Goal: Task Accomplishment & Management: Use online tool/utility

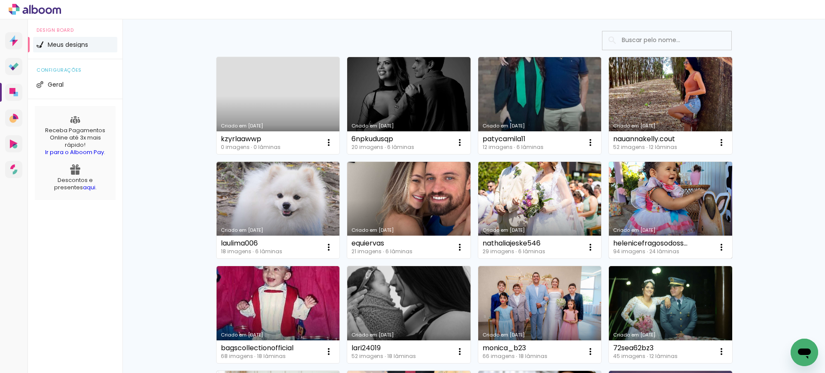
scroll to position [53, 0]
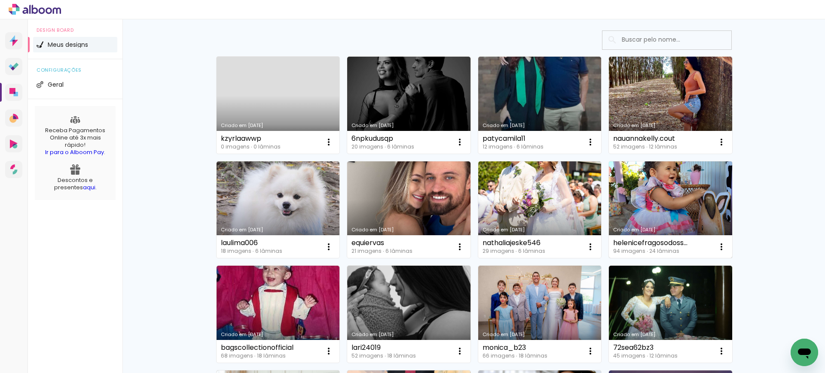
click at [666, 198] on link "Criado em [DATE]" at bounding box center [670, 210] width 123 height 97
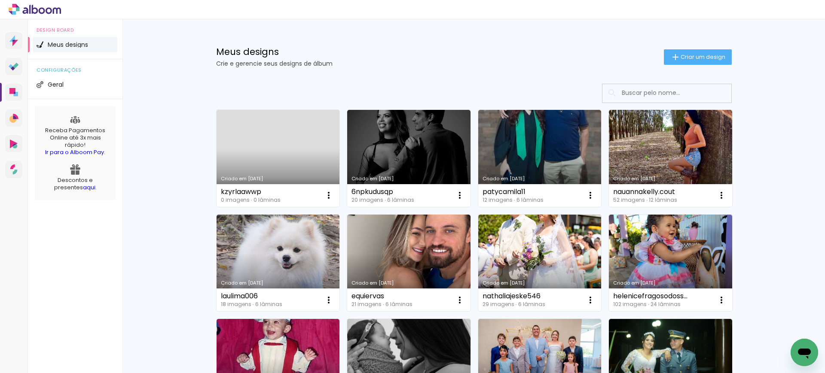
click at [272, 135] on link "Criado em [DATE]" at bounding box center [278, 158] width 123 height 97
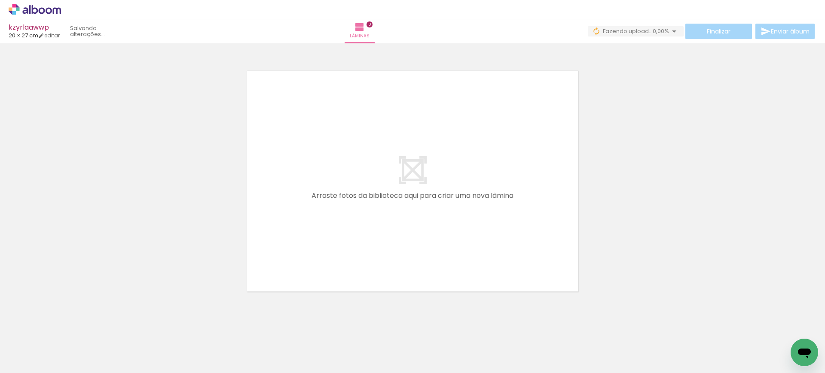
click at [389, 192] on quentale-layouter at bounding box center [412, 181] width 358 height 248
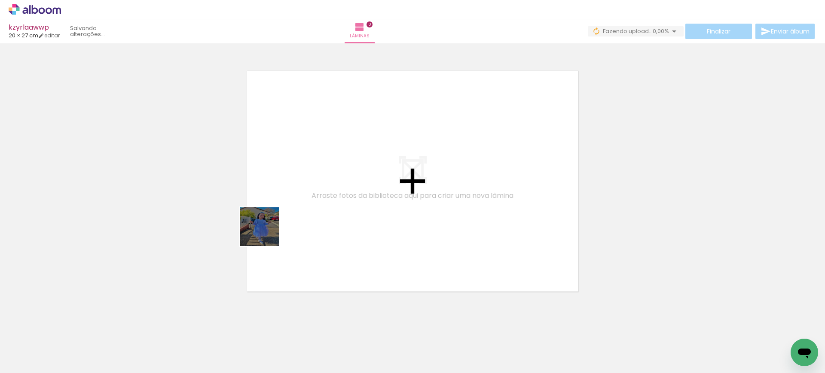
drag, startPoint x: 87, startPoint y: 354, endPoint x: 406, endPoint y: 168, distance: 369.5
click at [406, 168] on quentale-workspace at bounding box center [412, 186] width 825 height 373
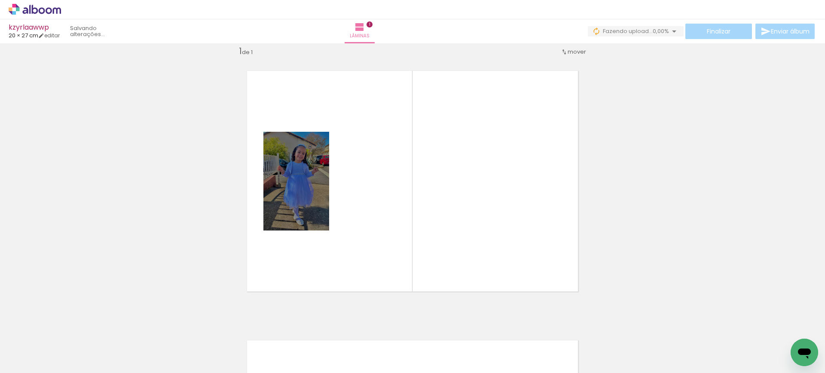
scroll to position [11, 0]
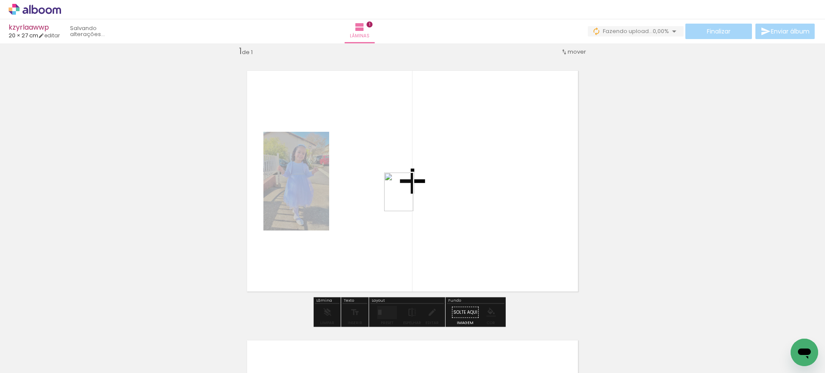
drag, startPoint x: 142, startPoint y: 340, endPoint x: 411, endPoint y: 198, distance: 304.2
click at [410, 198] on quentale-workspace at bounding box center [412, 186] width 825 height 373
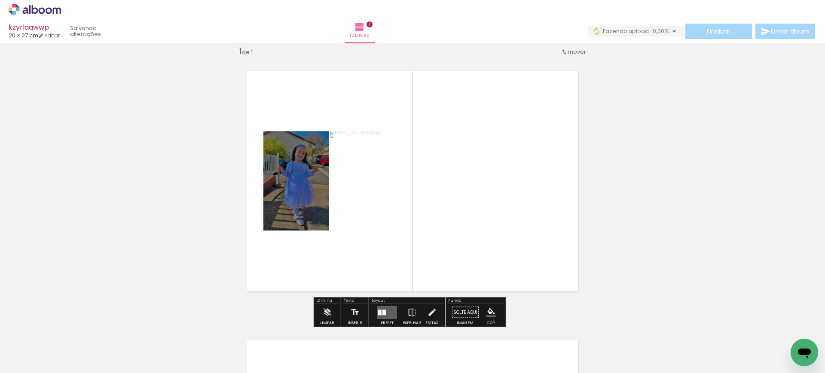
scroll to position [0, 980]
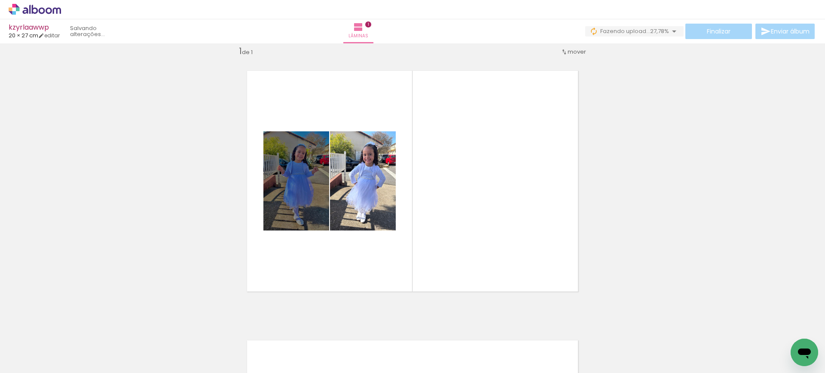
click at [87, 341] on div at bounding box center [68, 345] width 39 height 26
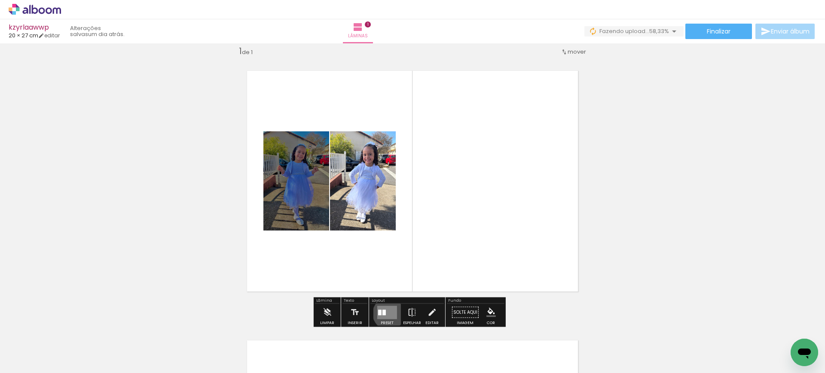
click at [387, 313] on quentale-layouter at bounding box center [387, 312] width 20 height 13
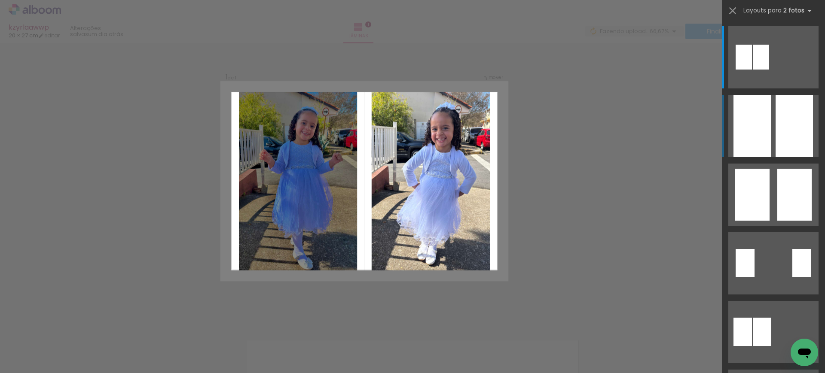
click at [769, 89] on quentale-layouter at bounding box center [773, 57] width 90 height 62
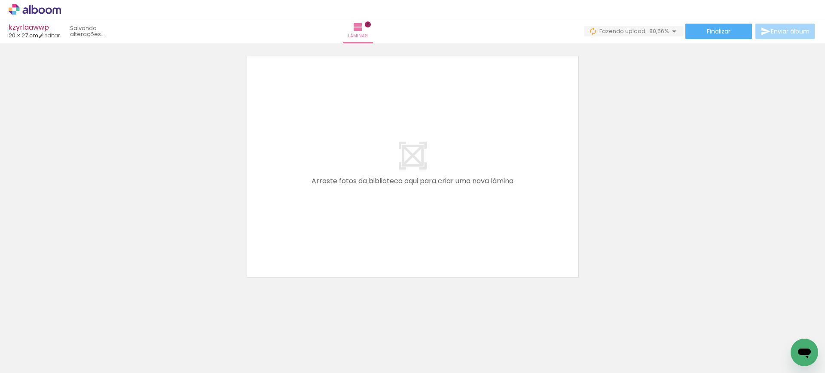
scroll to position [297, 0]
drag, startPoint x: 593, startPoint y: 346, endPoint x: 510, endPoint y: 193, distance: 173.8
click at [497, 185] on quentale-workspace at bounding box center [412, 186] width 825 height 373
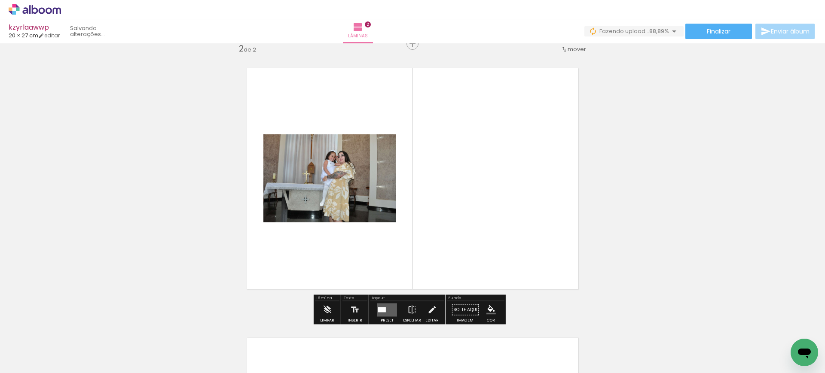
scroll to position [281, 0]
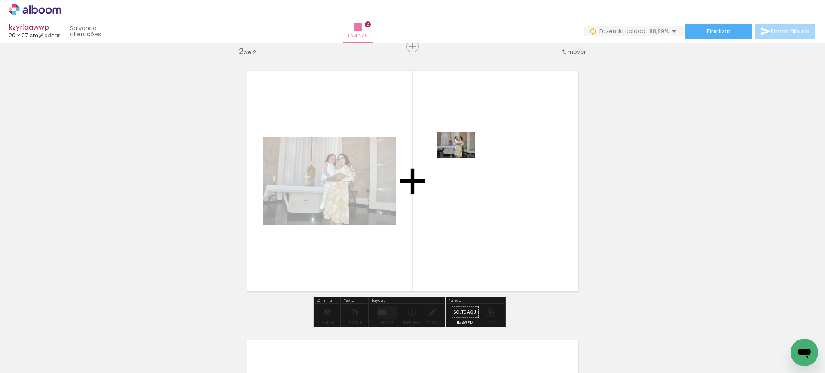
drag, startPoint x: 656, startPoint y: 349, endPoint x: 461, endPoint y: 155, distance: 276.2
click at [461, 155] on quentale-workspace at bounding box center [412, 186] width 825 height 373
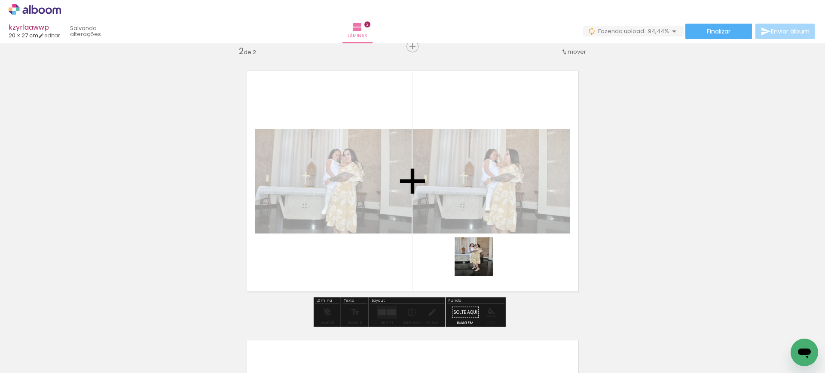
drag, startPoint x: 537, startPoint y: 332, endPoint x: 426, endPoint y: 193, distance: 178.5
click at [428, 197] on quentale-workspace at bounding box center [412, 186] width 825 height 373
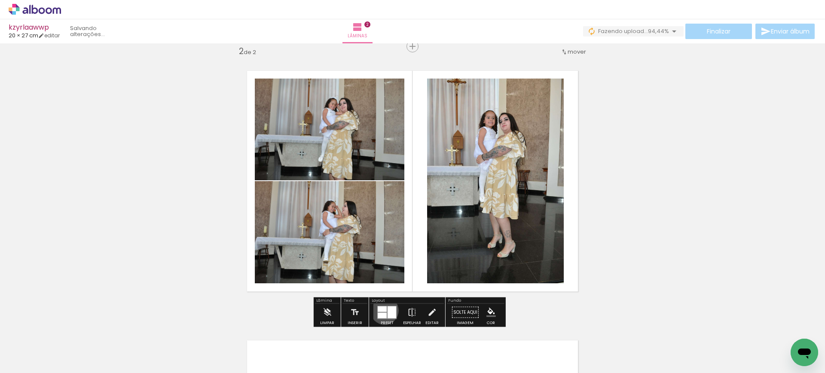
click at [382, 311] on div at bounding box center [382, 309] width 9 height 6
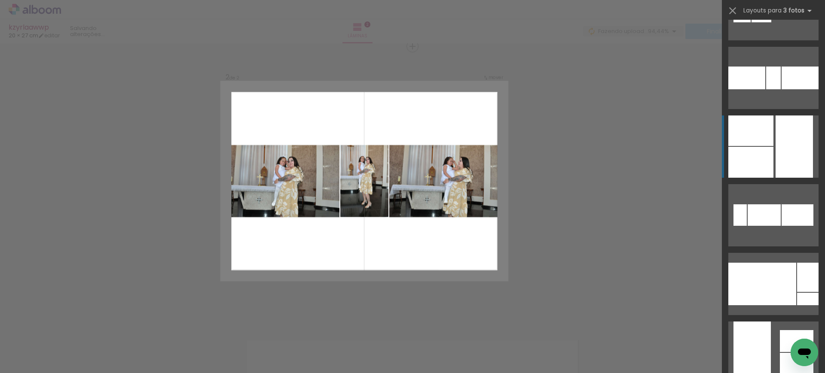
scroll to position [323, 0]
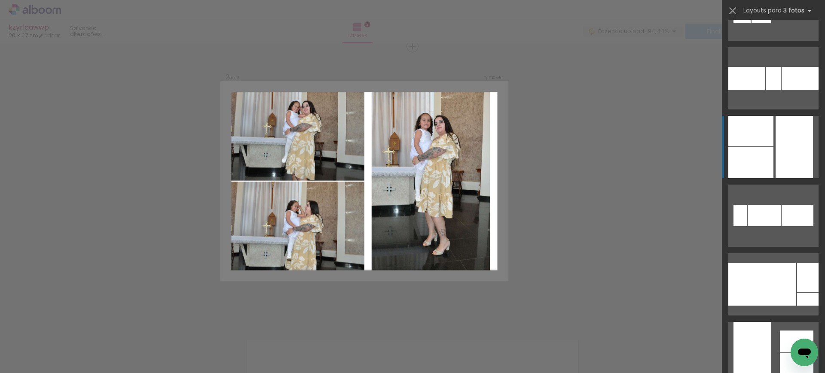
click at [765, 90] on div at bounding box center [746, 78] width 37 height 23
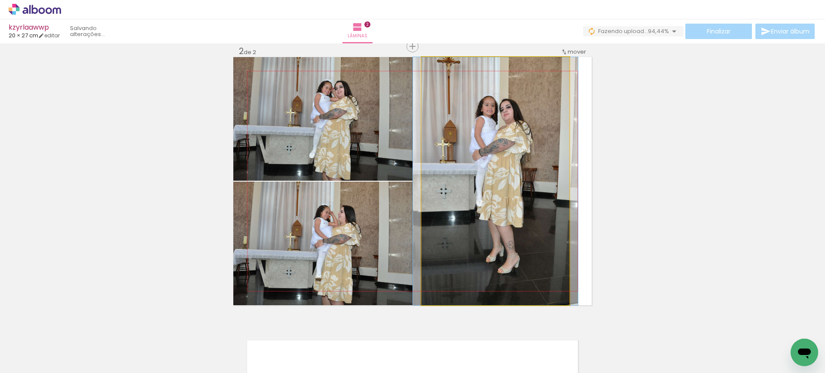
click at [496, 155] on quentale-photo at bounding box center [495, 181] width 148 height 248
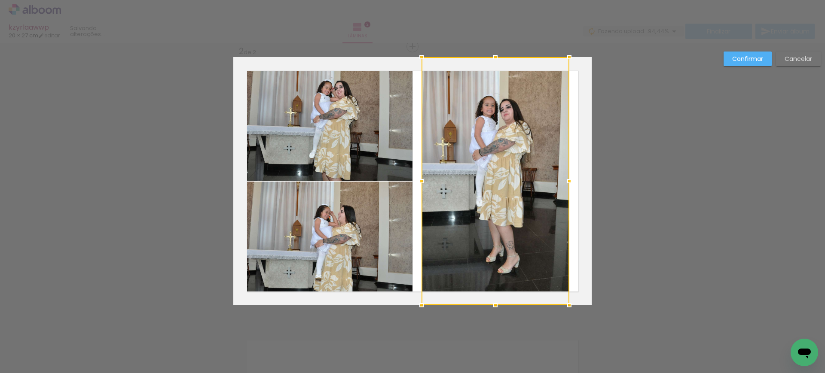
click at [496, 155] on div at bounding box center [495, 181] width 148 height 248
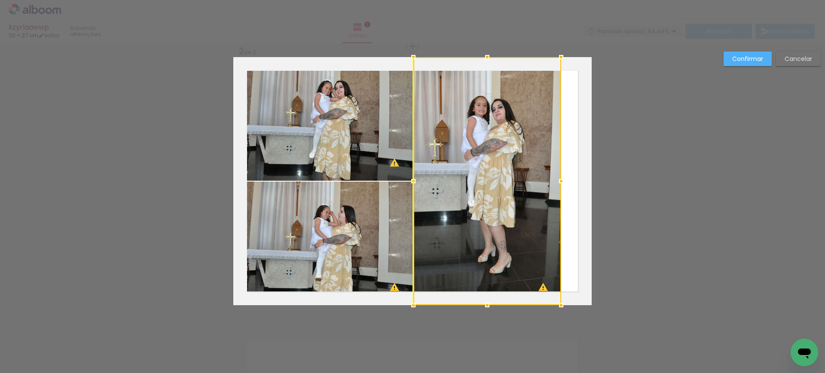
click at [481, 166] on div at bounding box center [487, 181] width 148 height 248
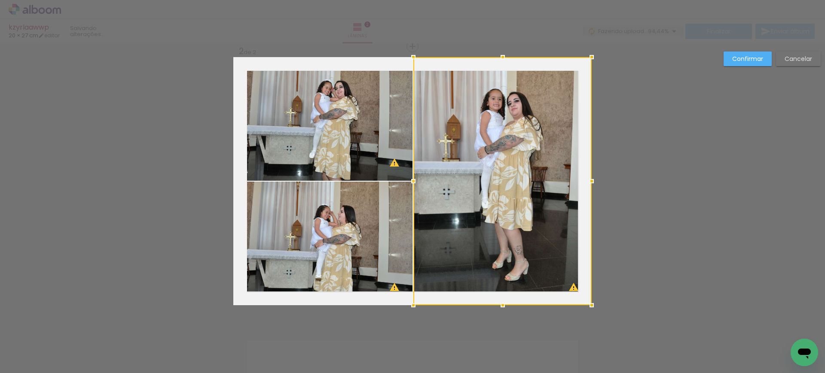
drag, startPoint x: 577, startPoint y: 183, endPoint x: 610, endPoint y: 192, distance: 33.3
click at [608, 192] on div "Inserir lâmina 1 de 2 Inserir lâmina 2 de 2 O Designbox precisará aumentar a su…" at bounding box center [412, 177] width 825 height 830
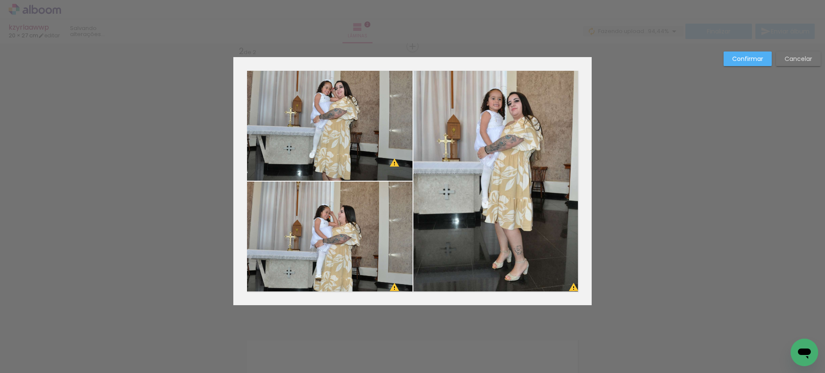
click at [0, 0] on slot "Confirmar" at bounding box center [0, 0] width 0 height 0
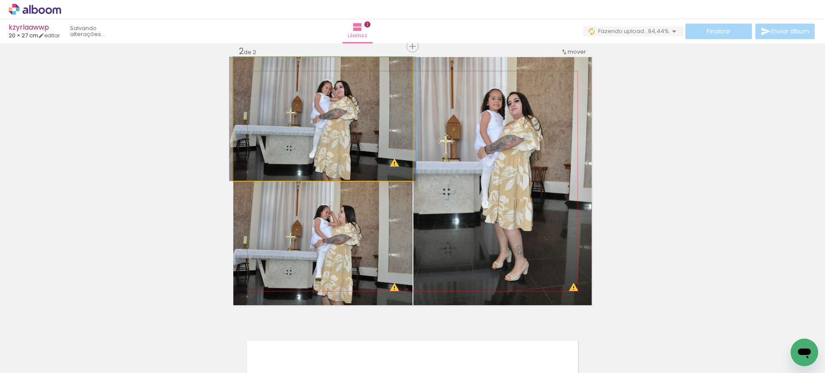
drag, startPoint x: 294, startPoint y: 133, endPoint x: 294, endPoint y: 123, distance: 9.9
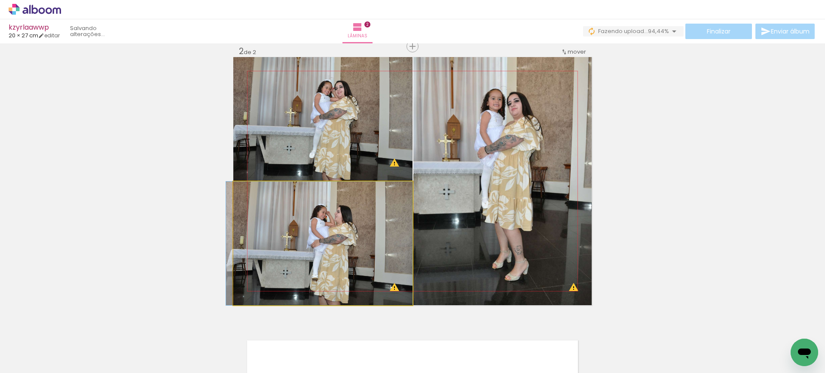
drag, startPoint x: 329, startPoint y: 248, endPoint x: 326, endPoint y: 239, distance: 10.1
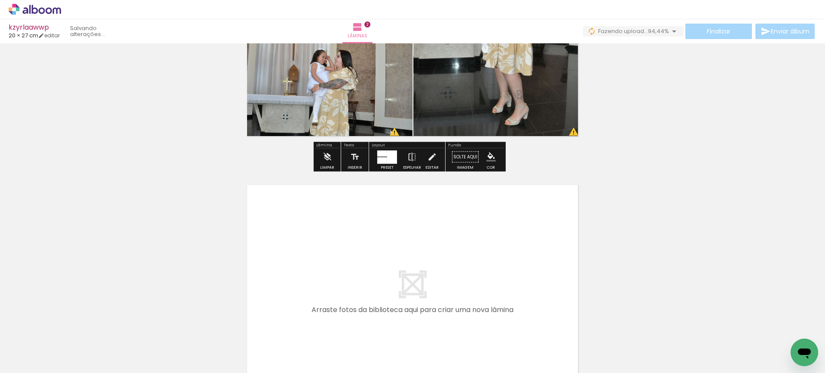
scroll to position [437, 0]
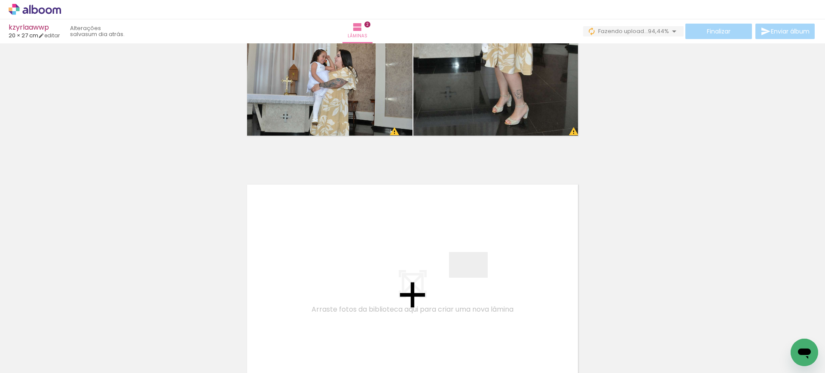
drag, startPoint x: 705, startPoint y: 343, endPoint x: 475, endPoint y: 278, distance: 239.0
click at [475, 278] on quentale-workspace at bounding box center [412, 186] width 825 height 373
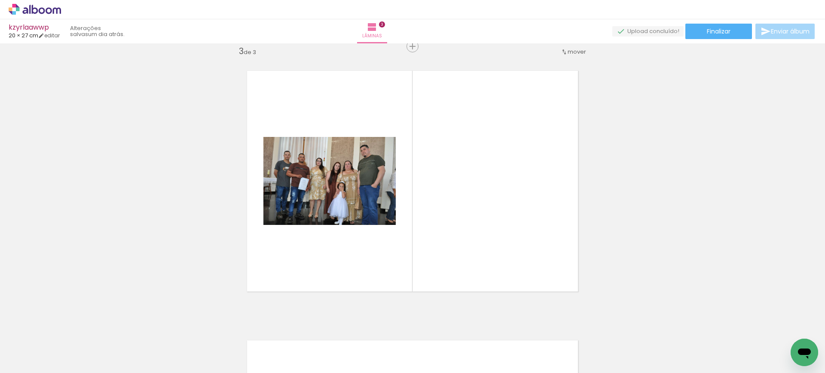
scroll to position [0, 732]
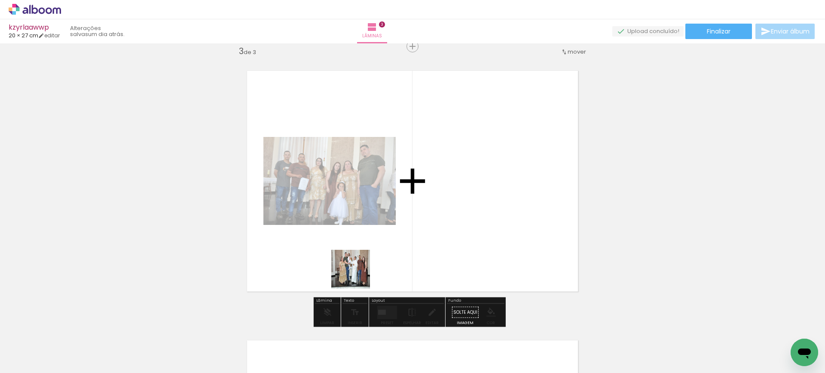
drag, startPoint x: 414, startPoint y: 350, endPoint x: 345, endPoint y: 244, distance: 127.3
click at [342, 244] on quentale-workspace at bounding box center [412, 186] width 825 height 373
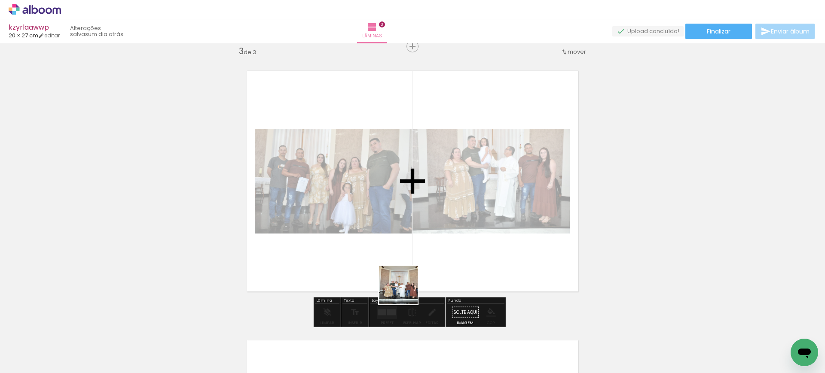
drag, startPoint x: 357, startPoint y: 351, endPoint x: 471, endPoint y: 224, distance: 171.0
click at [467, 226] on quentale-workspace at bounding box center [412, 186] width 825 height 373
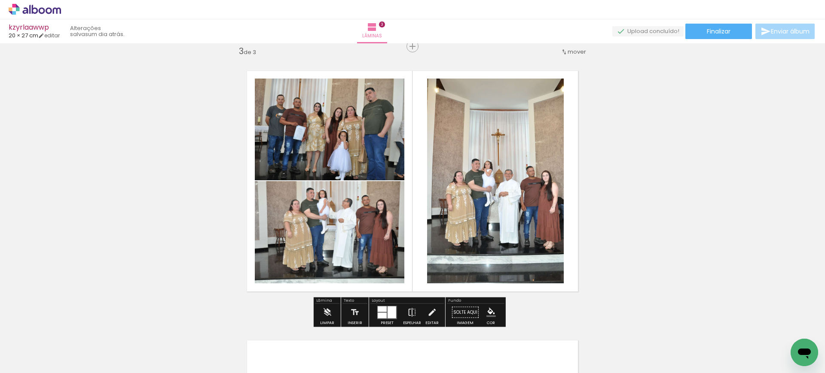
click at [384, 310] on div at bounding box center [382, 309] width 9 height 6
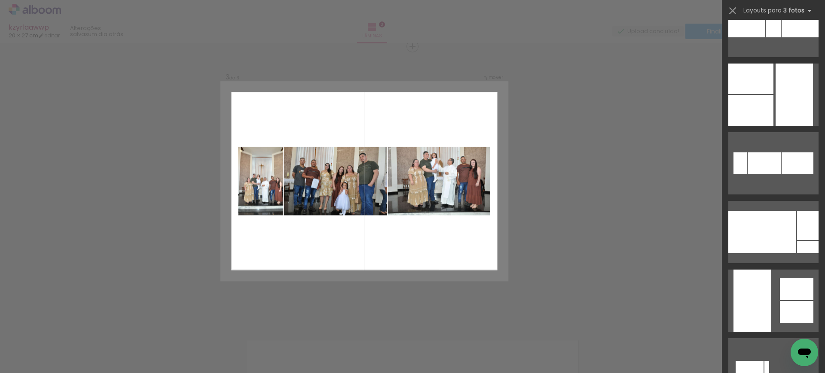
scroll to position [376, 0]
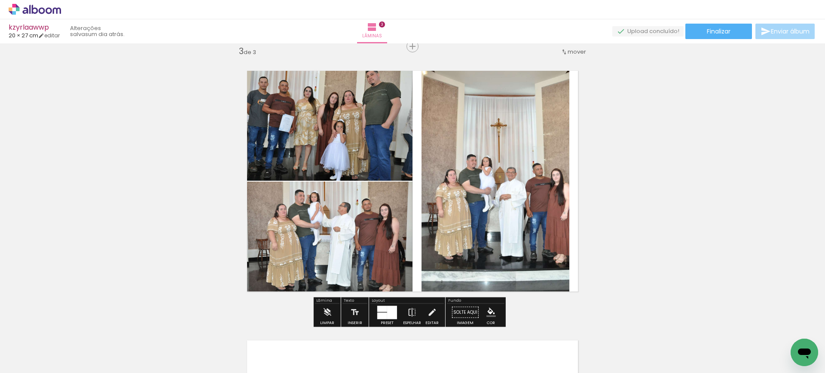
click at [414, 177] on quentale-layouter at bounding box center [412, 181] width 358 height 248
click at [442, 176] on quentale-photo at bounding box center [495, 181] width 148 height 248
click at [0, 0] on div at bounding box center [0, 0] width 0 height 0
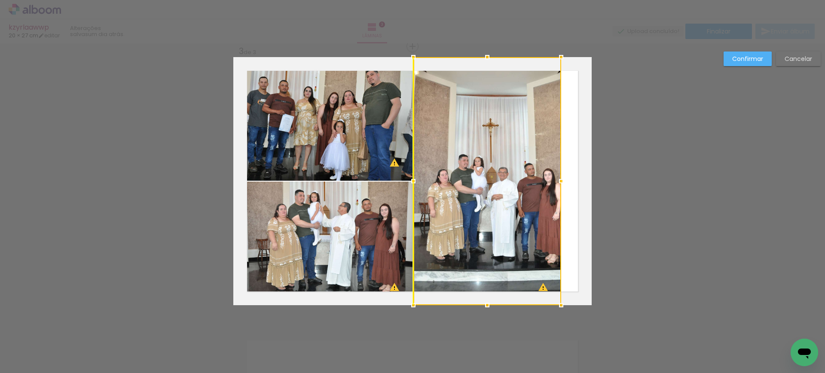
drag, startPoint x: 452, startPoint y: 184, endPoint x: 444, endPoint y: 182, distance: 8.3
click at [444, 182] on div at bounding box center [487, 181] width 148 height 248
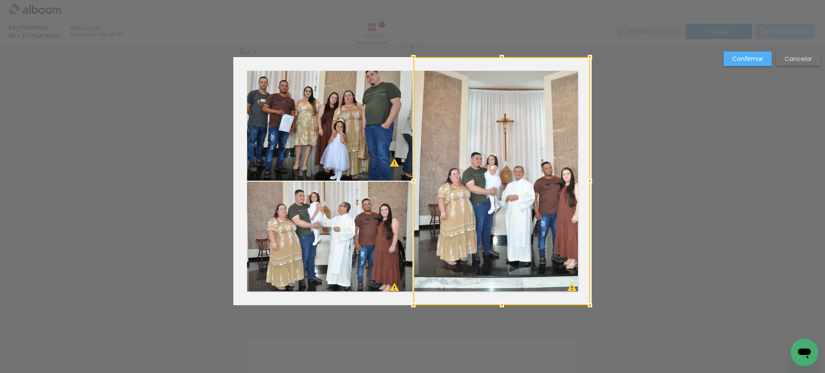
drag, startPoint x: 561, startPoint y: 180, endPoint x: 621, endPoint y: 182, distance: 59.7
click at [621, 181] on div "Inserir lâmina 1 de 3 Inserir lâmina 2 de 3 Inserir lâmina 3 de 3 O Designbox p…" at bounding box center [412, 43] width 825 height 1100
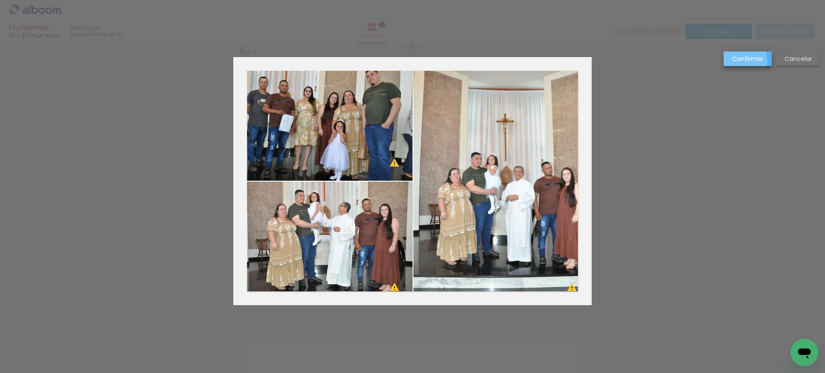
click at [0, 0] on slot "Confirmar" at bounding box center [0, 0] width 0 height 0
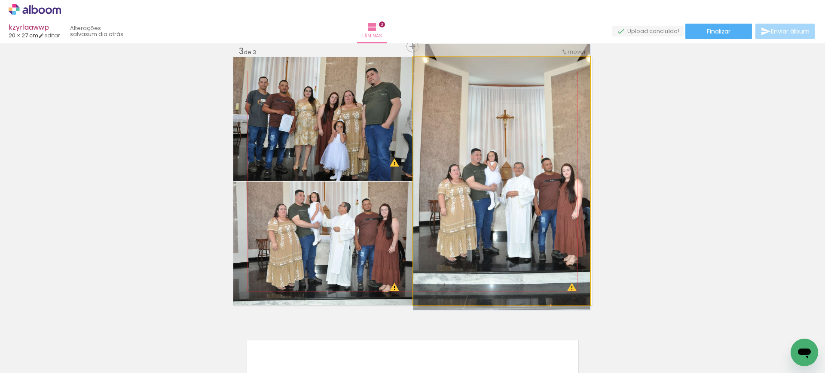
drag, startPoint x: 523, startPoint y: 174, endPoint x: 504, endPoint y: 171, distance: 19.6
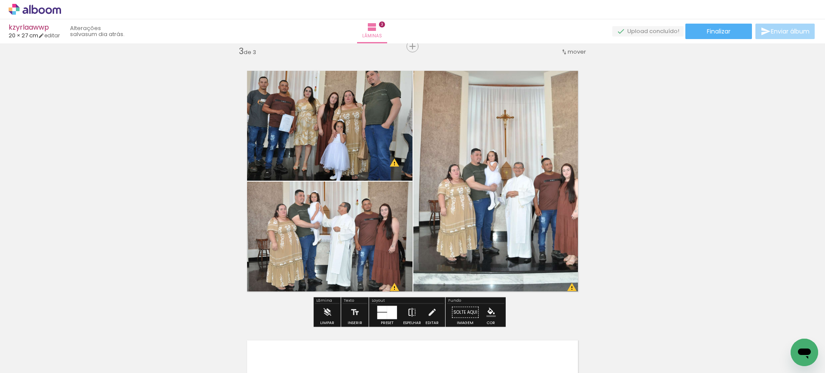
click at [407, 315] on iron-icon at bounding box center [411, 312] width 9 height 17
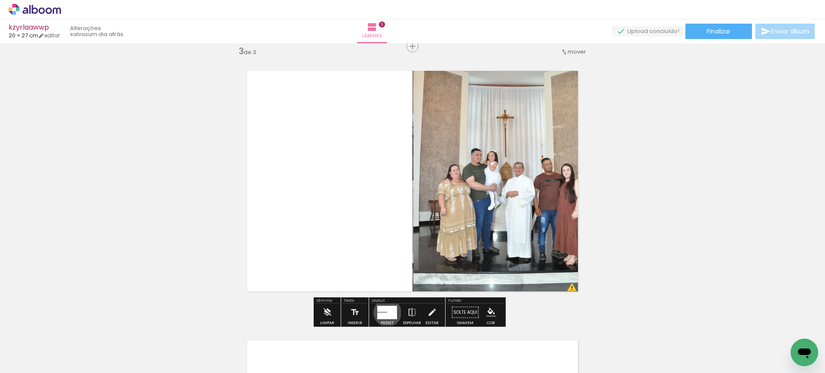
click at [387, 312] on div at bounding box center [392, 312] width 10 height 13
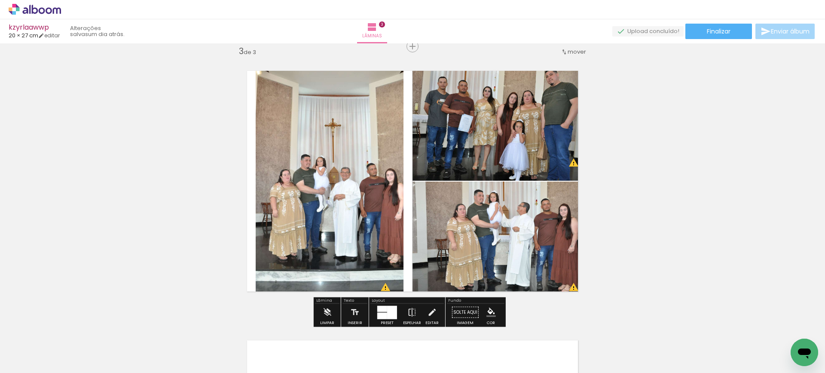
click at [344, 181] on quentale-photo at bounding box center [330, 181] width 148 height 248
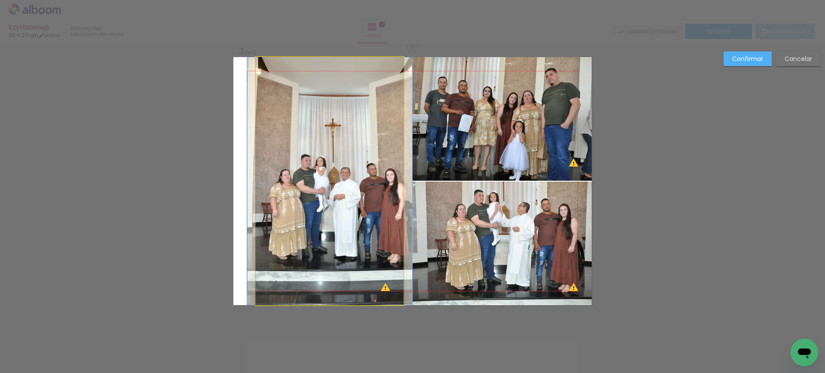
click at [344, 181] on quentale-photo at bounding box center [330, 181] width 148 height 248
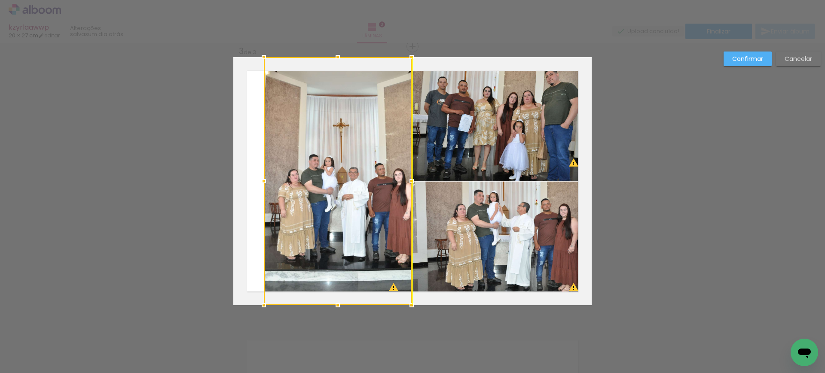
drag, startPoint x: 344, startPoint y: 181, endPoint x: 352, endPoint y: 183, distance: 8.6
click at [352, 183] on div at bounding box center [338, 181] width 148 height 248
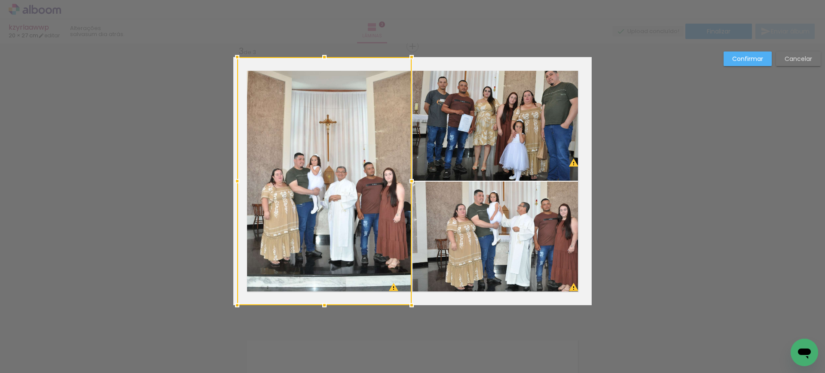
drag, startPoint x: 256, startPoint y: 180, endPoint x: 228, endPoint y: 178, distance: 28.4
click at [218, 179] on div "Inserir lâmina 1 de 3 Inserir lâmina 2 de 3 Inserir lâmina 3 de 3 O Designbox p…" at bounding box center [412, 43] width 825 height 1100
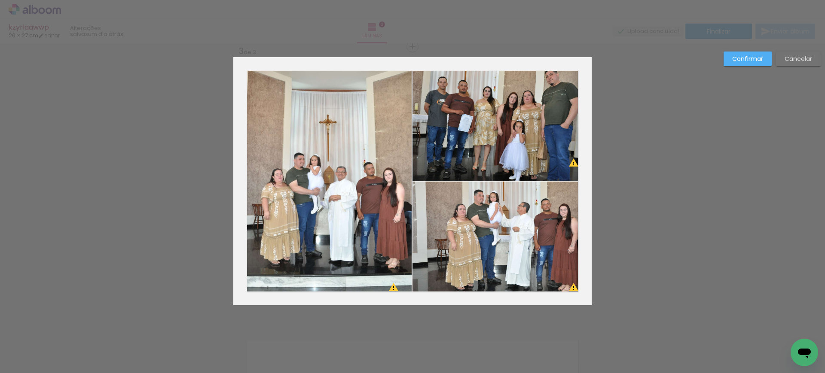
click at [314, 184] on quentale-photo at bounding box center [324, 181] width 174 height 248
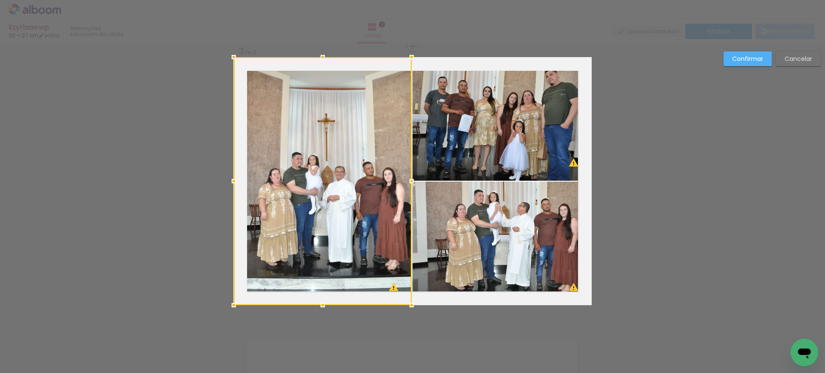
drag, startPoint x: 239, startPoint y: 180, endPoint x: 246, endPoint y: 185, distance: 9.2
click at [246, 185] on div at bounding box center [323, 181] width 178 height 248
click at [0, 0] on slot "Confirmar" at bounding box center [0, 0] width 0 height 0
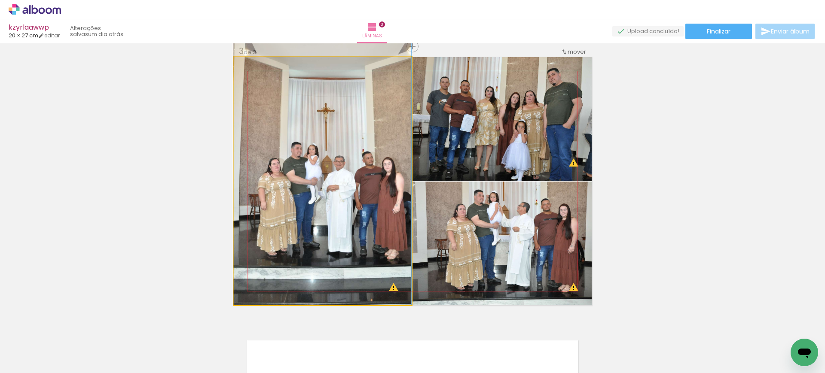
drag, startPoint x: 340, startPoint y: 149, endPoint x: 333, endPoint y: 134, distance: 16.5
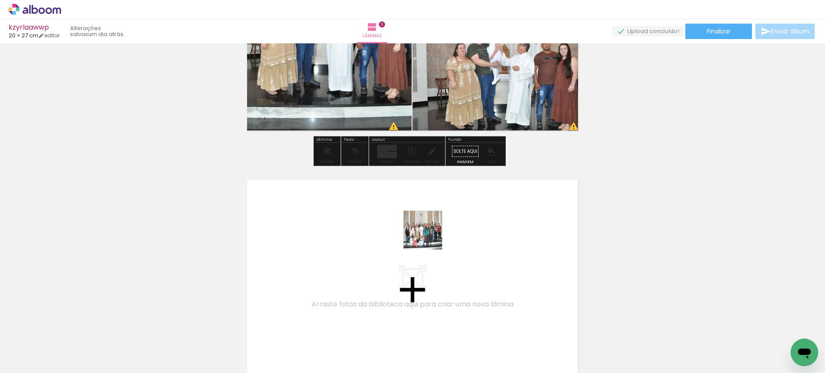
drag, startPoint x: 465, startPoint y: 341, endPoint x: 428, endPoint y: 230, distance: 117.4
click at [428, 230] on quentale-workspace at bounding box center [412, 186] width 825 height 373
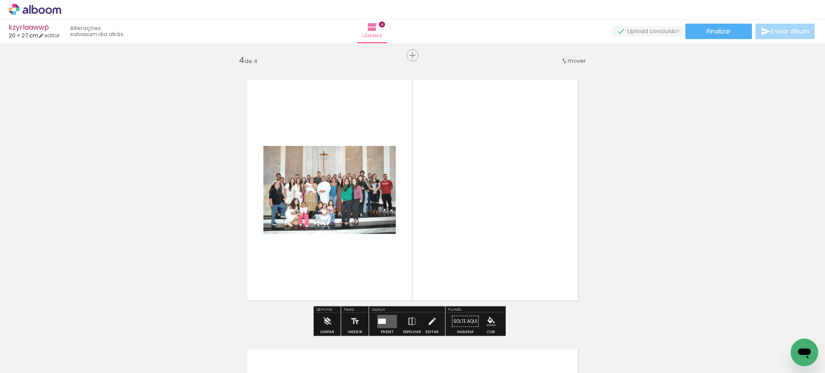
scroll to position [821, 0]
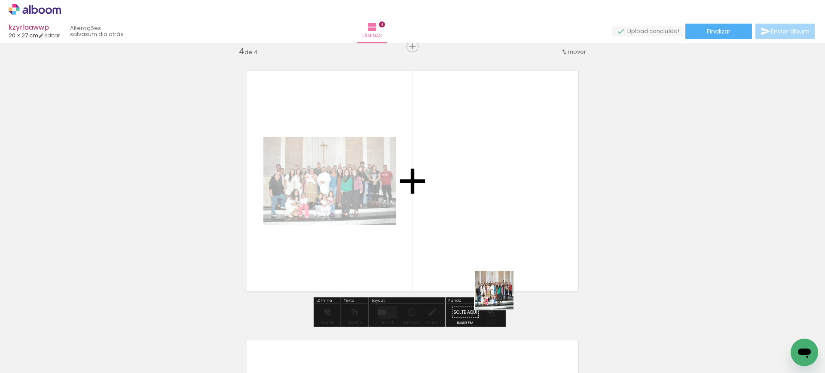
drag, startPoint x: 517, startPoint y: 336, endPoint x: 446, endPoint y: 174, distance: 177.2
click at [446, 174] on quentale-workspace at bounding box center [412, 186] width 825 height 373
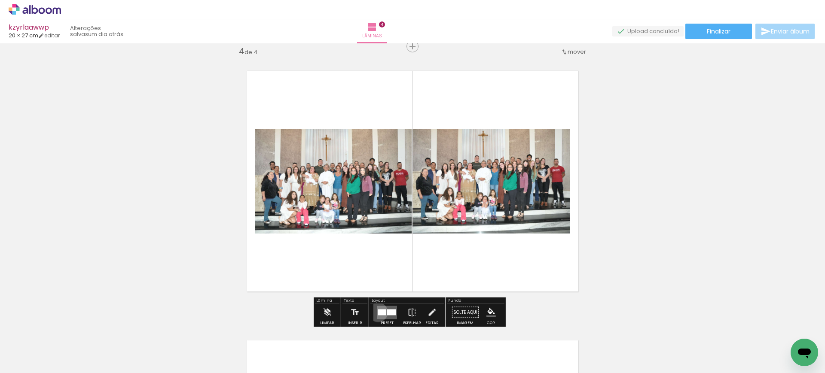
click at [378, 312] on div at bounding box center [382, 312] width 9 height 6
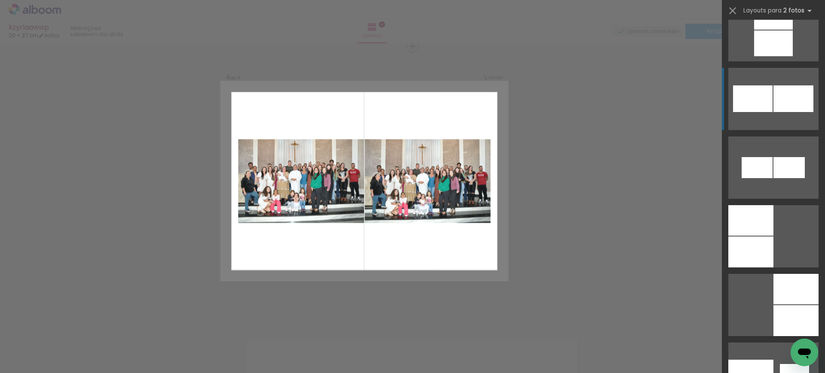
scroll to position [1127, 0]
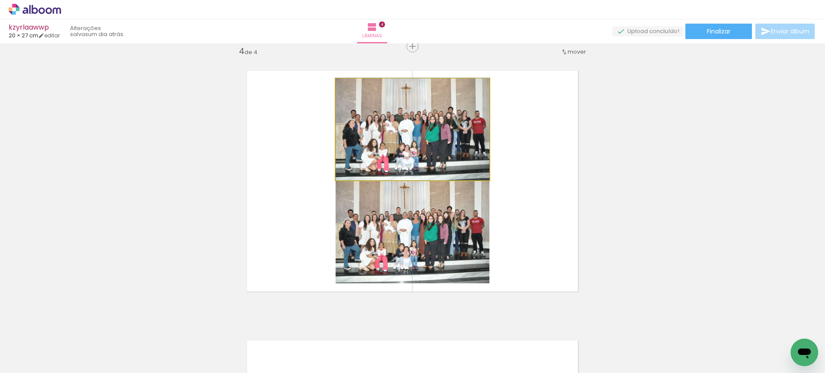
click at [422, 153] on quentale-photo at bounding box center [413, 130] width 154 height 102
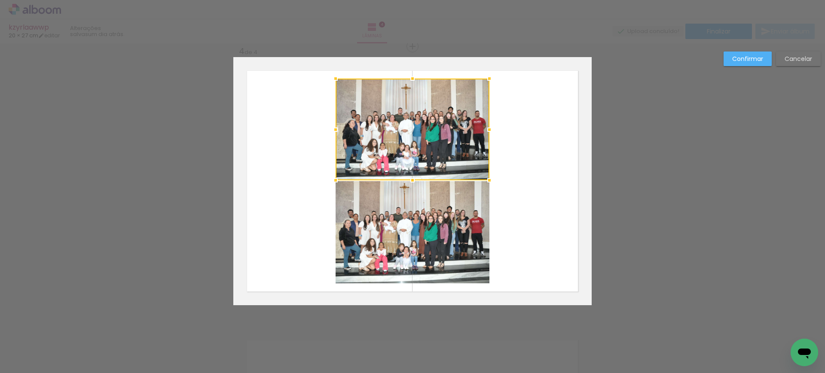
click at [422, 153] on div at bounding box center [413, 130] width 154 height 102
click at [400, 234] on quentale-photo at bounding box center [413, 232] width 154 height 102
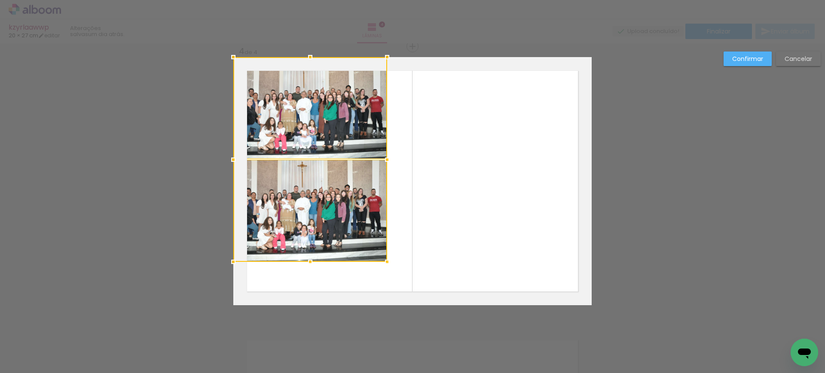
drag, startPoint x: 407, startPoint y: 153, endPoint x: 291, endPoint y: 115, distance: 121.6
click at [291, 115] on div at bounding box center [310, 159] width 154 height 205
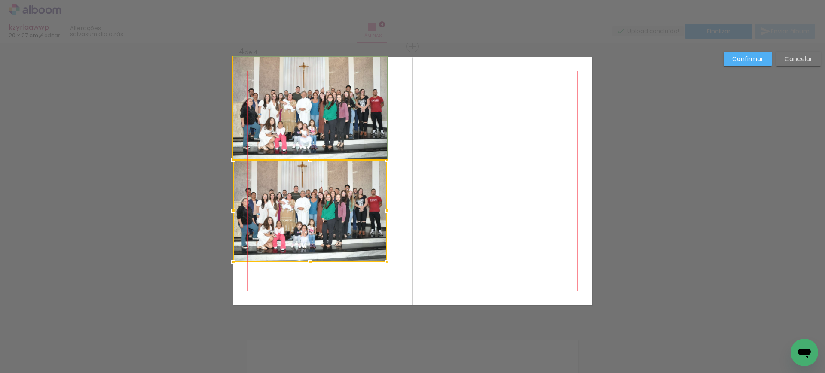
click at [291, 115] on quentale-photo at bounding box center [310, 108] width 154 height 102
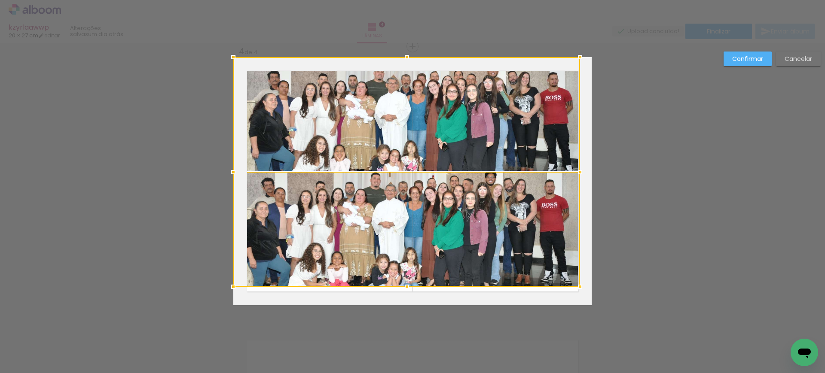
drag, startPoint x: 381, startPoint y: 264, endPoint x: 646, endPoint y: 398, distance: 296.9
click at [646, 373] on html "link( href="../../bower_components/polymer/polymer.html" rel="import" ) picture…" at bounding box center [412, 186] width 825 height 373
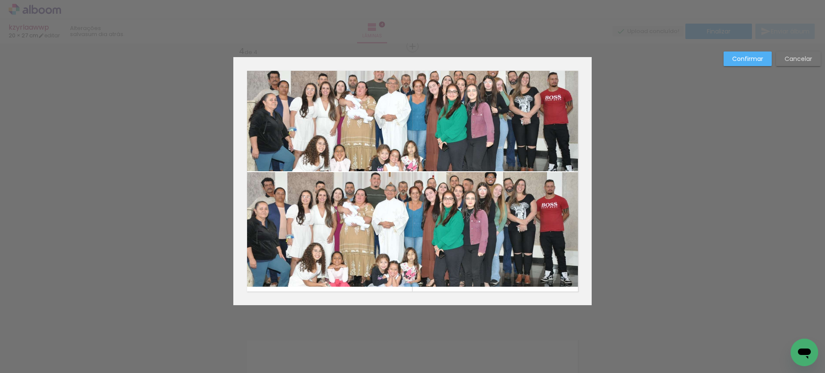
click at [465, 122] on quentale-photo at bounding box center [406, 114] width 347 height 114
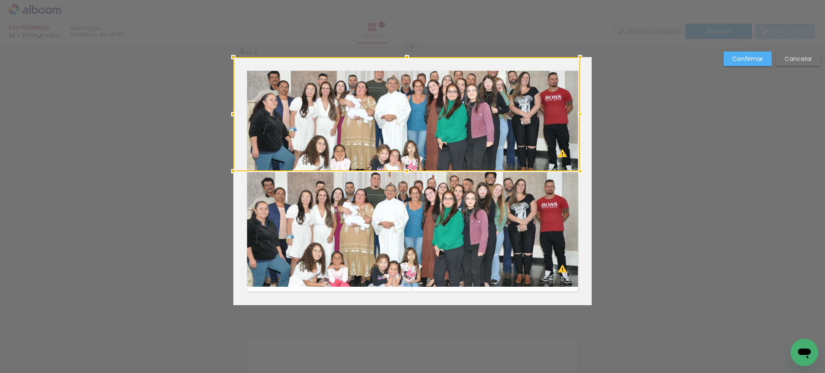
click at [446, 217] on quentale-photo at bounding box center [406, 229] width 347 height 115
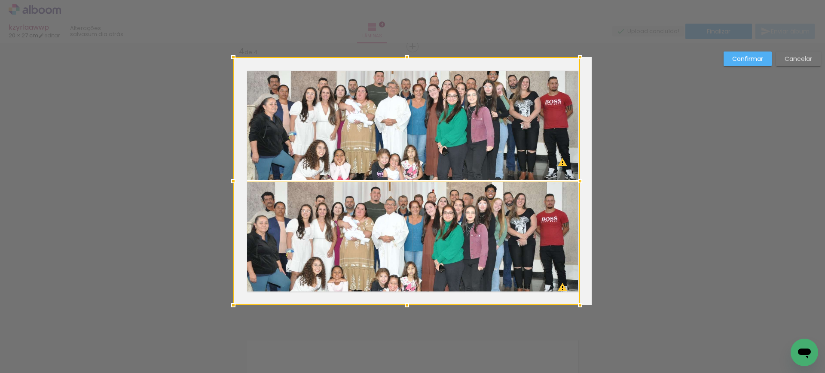
drag, startPoint x: 405, startPoint y: 289, endPoint x: 464, endPoint y: 196, distance: 109.8
click at [433, 215] on div at bounding box center [406, 181] width 347 height 248
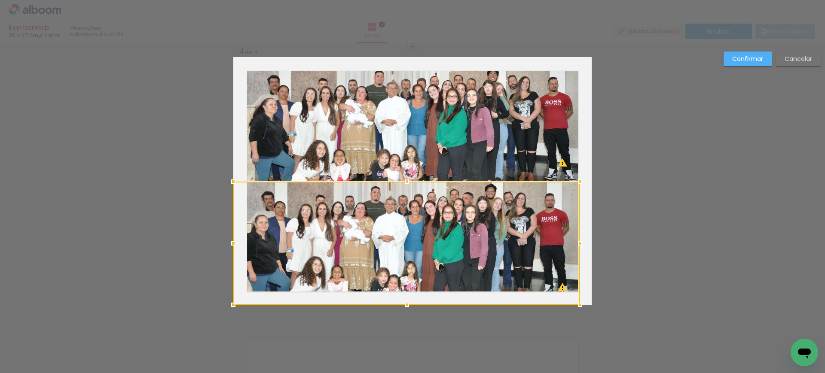
click at [0, 0] on slot "Confirmar" at bounding box center [0, 0] width 0 height 0
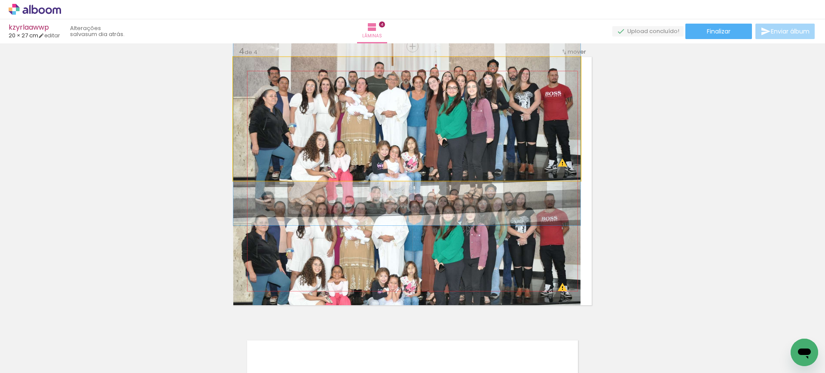
drag, startPoint x: 495, startPoint y: 123, endPoint x: 496, endPoint y: 114, distance: 8.6
click at [421, 113] on quentale-photo at bounding box center [406, 119] width 347 height 124
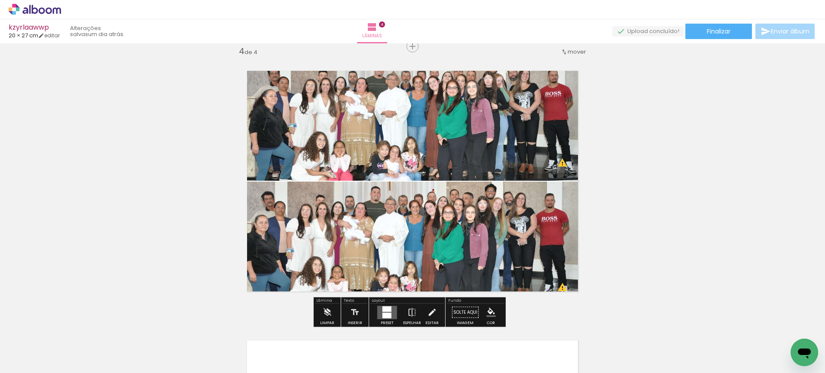
click at [421, 113] on quentale-photo at bounding box center [406, 119] width 347 height 124
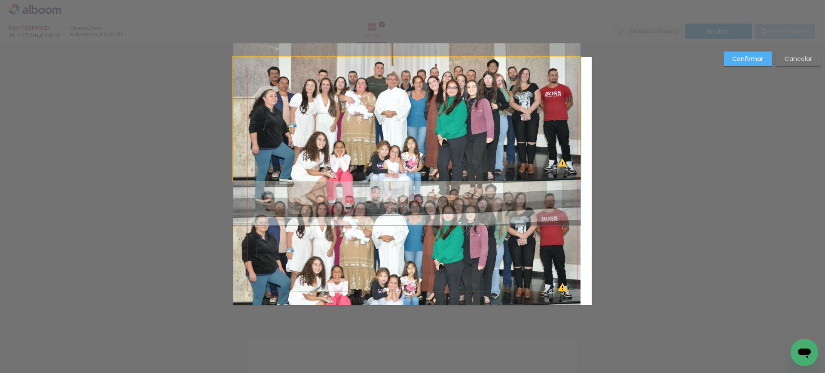
click at [421, 113] on quentale-photo at bounding box center [406, 119] width 347 height 124
click at [421, 182] on div at bounding box center [406, 243] width 347 height 123
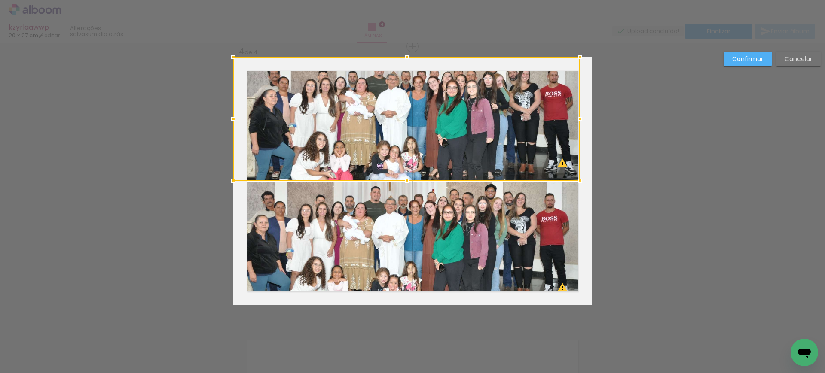
click at [371, 202] on quentale-photo at bounding box center [406, 243] width 347 height 123
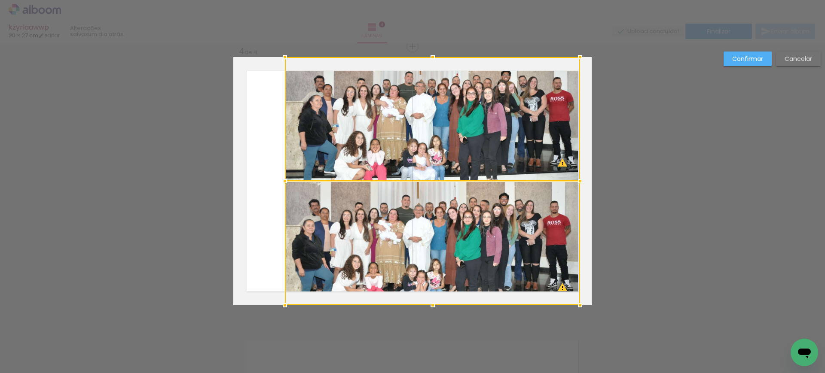
drag, startPoint x: 227, startPoint y: 180, endPoint x: 279, endPoint y: 181, distance: 51.6
click at [279, 181] on div at bounding box center [284, 181] width 17 height 17
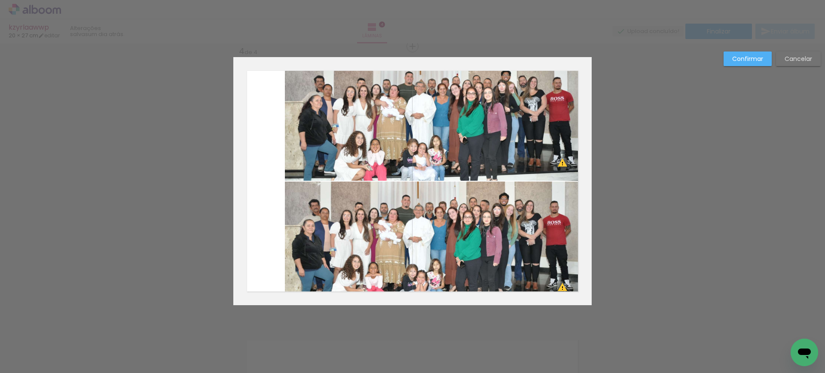
click at [0, 0] on slot "Confirmar" at bounding box center [0, 0] width 0 height 0
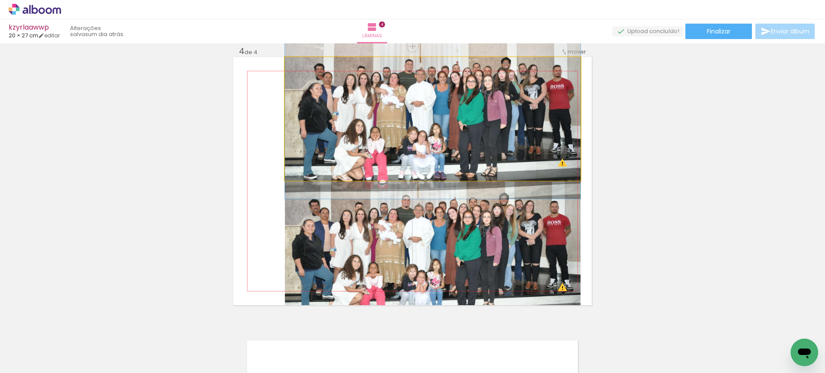
drag, startPoint x: 476, startPoint y: 112, endPoint x: 478, endPoint y: 101, distance: 11.4
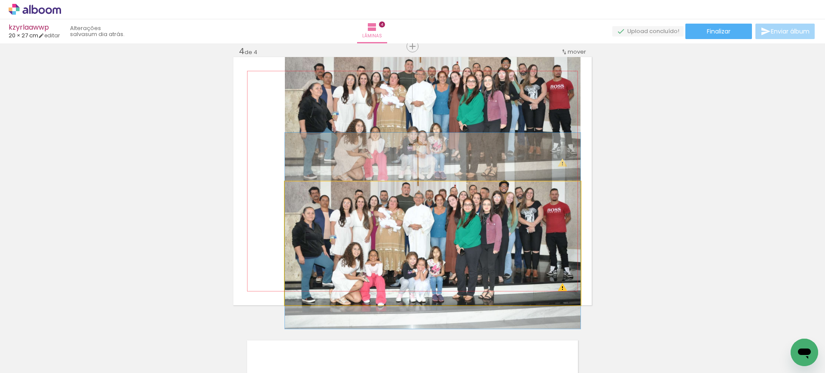
drag, startPoint x: 493, startPoint y: 264, endPoint x: 492, endPoint y: 253, distance: 11.6
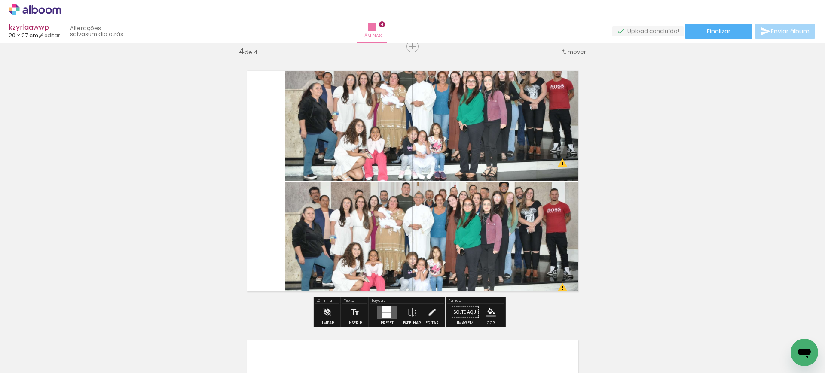
click at [489, 148] on quentale-photo at bounding box center [433, 119] width 296 height 124
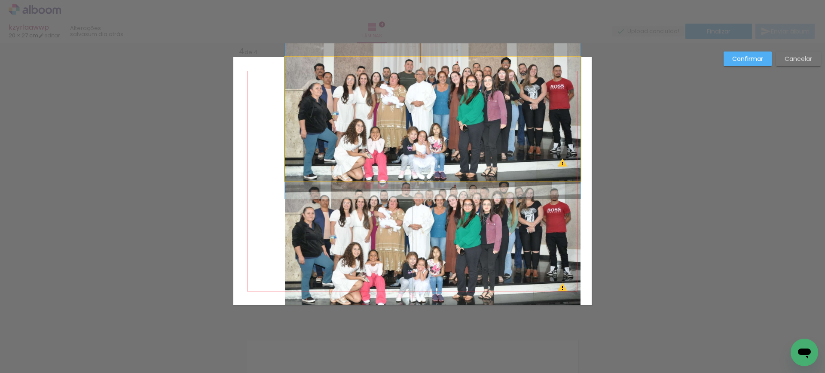
click at [489, 148] on quentale-photo at bounding box center [433, 119] width 296 height 124
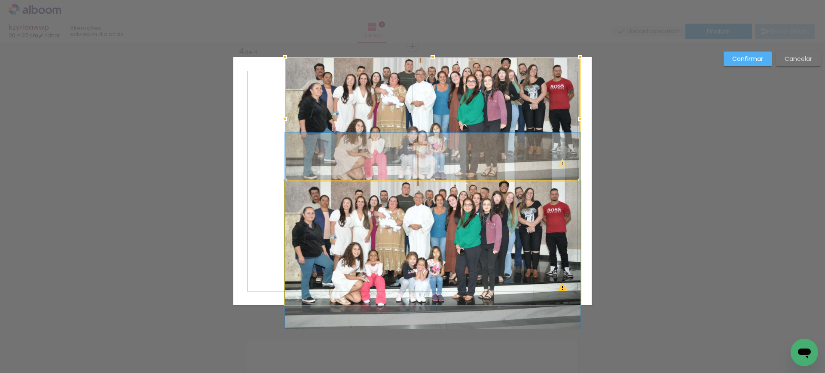
click at [461, 229] on quentale-photo at bounding box center [433, 243] width 296 height 123
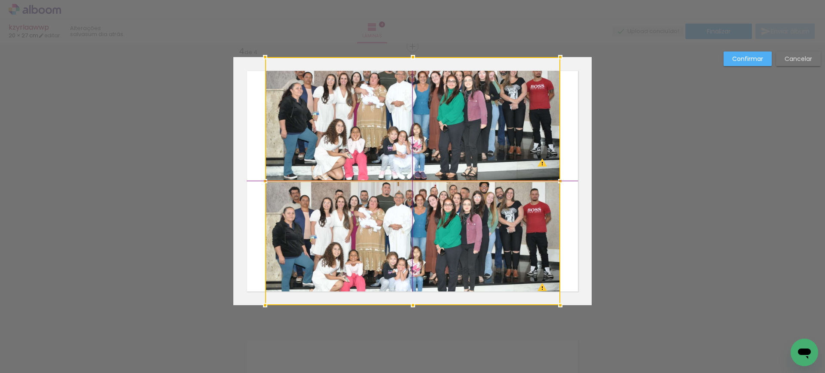
drag, startPoint x: 470, startPoint y: 242, endPoint x: 455, endPoint y: 240, distance: 15.2
click at [455, 240] on div at bounding box center [412, 181] width 295 height 248
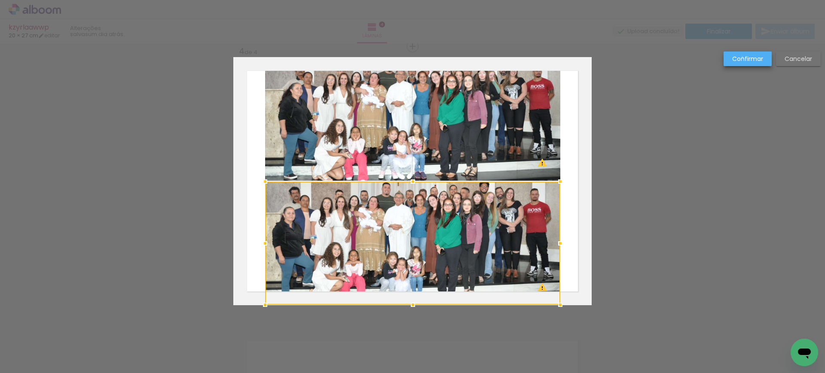
click at [0, 0] on slot "Confirmar" at bounding box center [0, 0] width 0 height 0
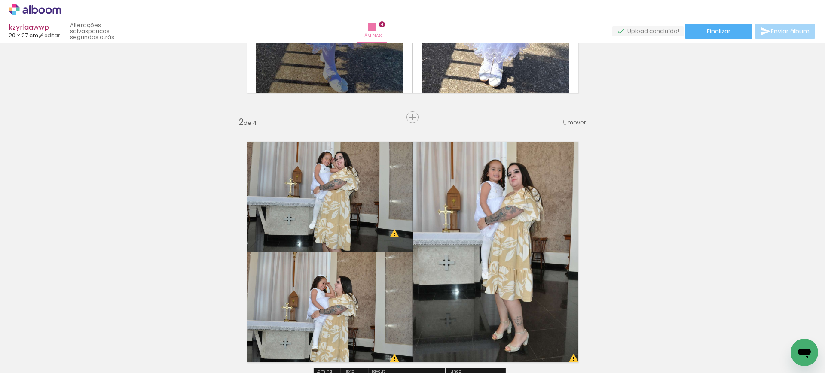
scroll to position [211, 0]
click at [408, 112] on div "Inserir lâmina" at bounding box center [412, 117] width 46 height 10
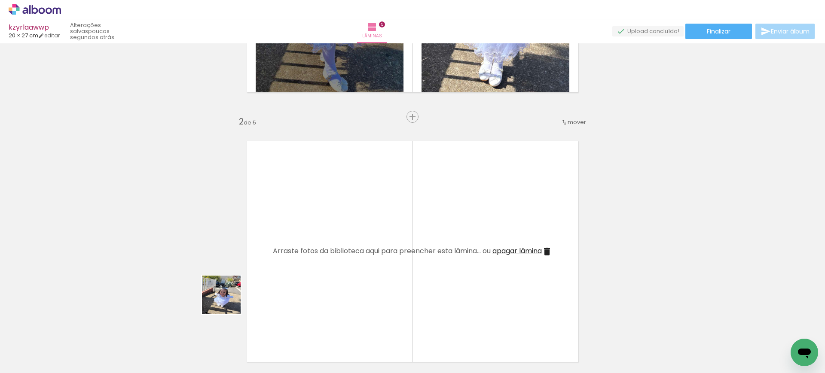
drag, startPoint x: 183, startPoint y: 345, endPoint x: 325, endPoint y: 214, distance: 193.4
click at [325, 214] on quentale-workspace at bounding box center [412, 186] width 825 height 373
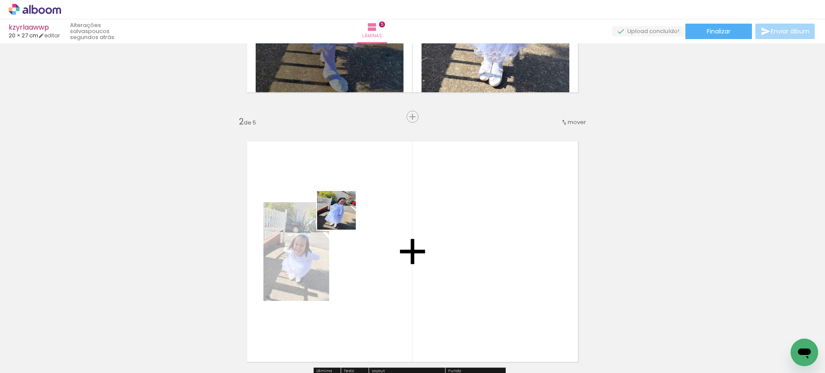
drag, startPoint x: 239, startPoint y: 335, endPoint x: 345, endPoint y: 216, distance: 159.5
click at [345, 216] on quentale-workspace at bounding box center [412, 186] width 825 height 373
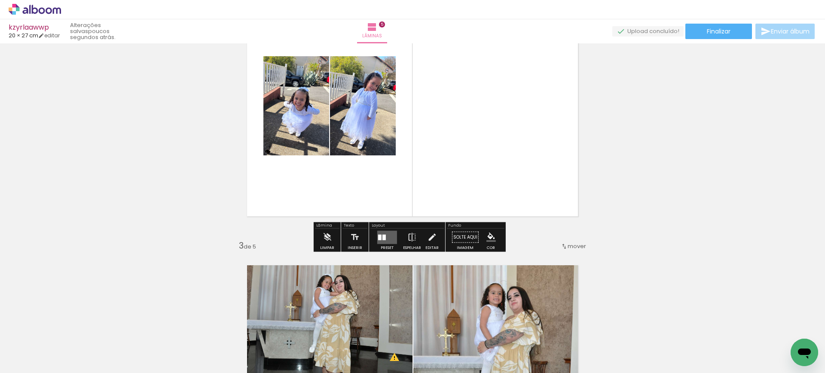
scroll to position [357, 0]
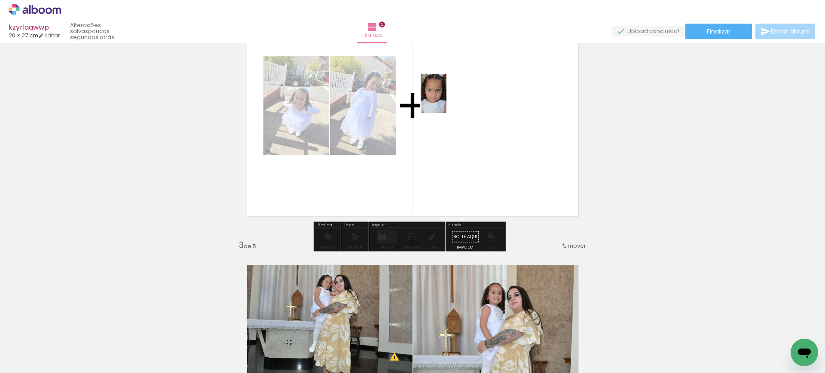
drag, startPoint x: 574, startPoint y: 346, endPoint x: 458, endPoint y: 106, distance: 267.1
click at [446, 99] on quentale-workspace at bounding box center [412, 186] width 825 height 373
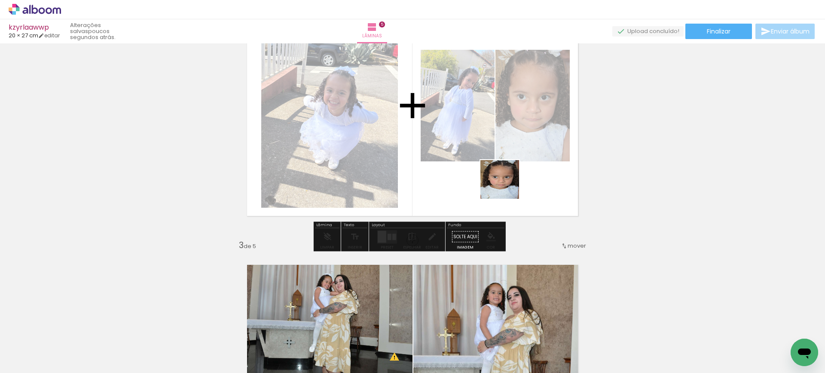
drag, startPoint x: 623, startPoint y: 350, endPoint x: 495, endPoint y: 155, distance: 233.1
click at [501, 172] on quentale-workspace at bounding box center [412, 186] width 825 height 373
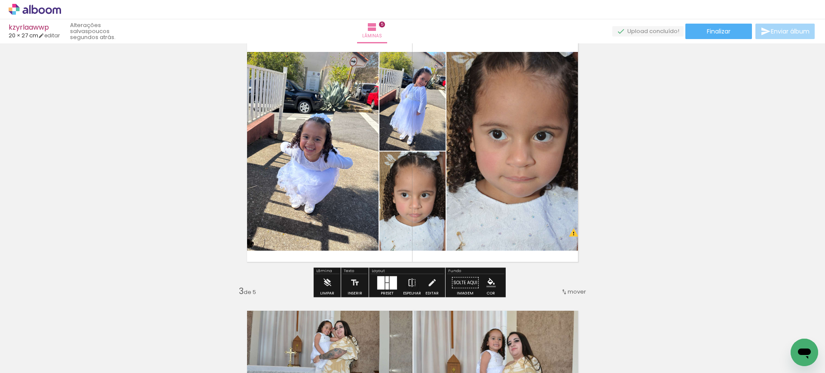
scroll to position [310, 0]
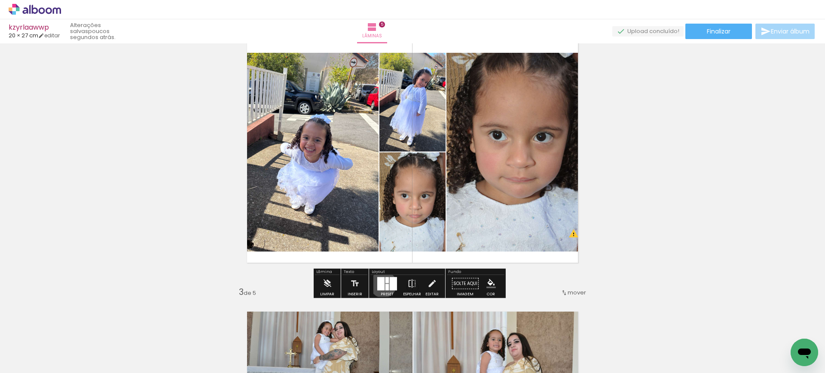
click at [381, 285] on div at bounding box center [380, 283] width 7 height 13
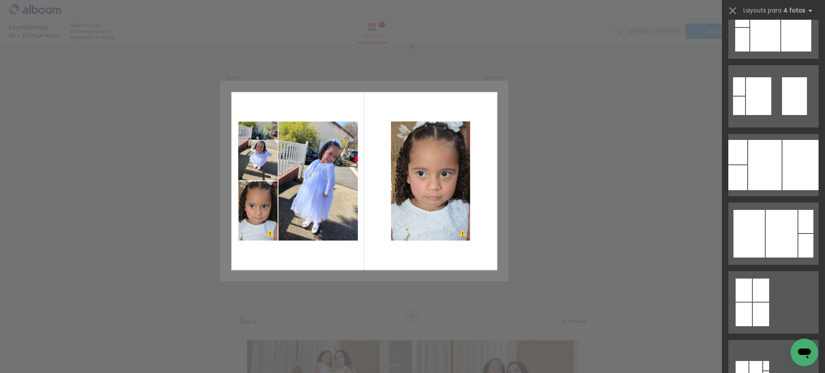
scroll to position [511, 0]
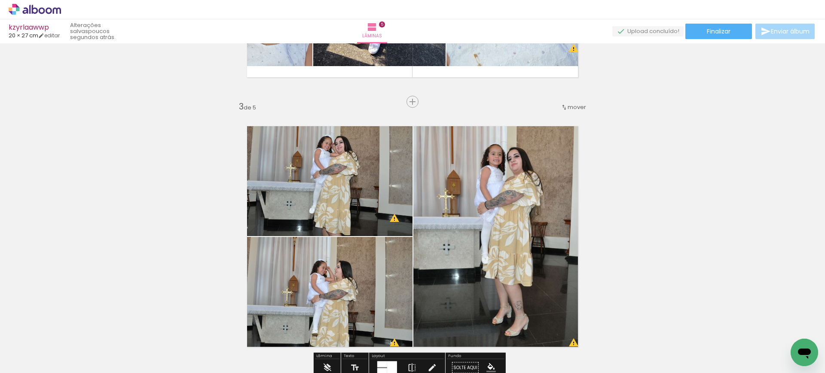
scroll to position [496, 0]
click at [404, 101] on span "Inserir lâmina" at bounding box center [417, 102] width 34 height 6
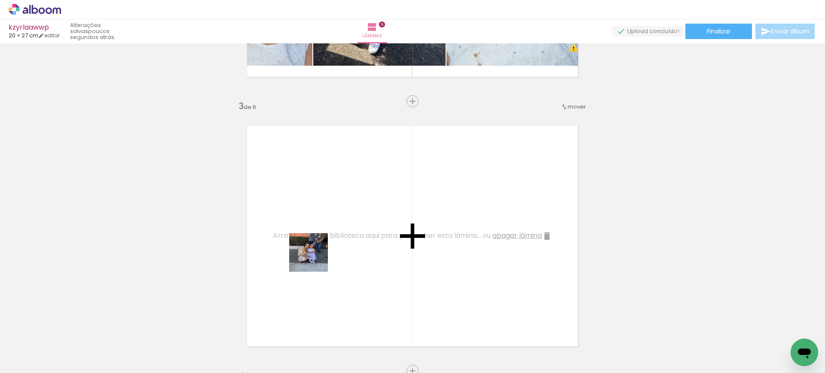
drag, startPoint x: 284, startPoint y: 342, endPoint x: 322, endPoint y: 303, distance: 55.0
click at [318, 254] on quentale-workspace at bounding box center [412, 186] width 825 height 373
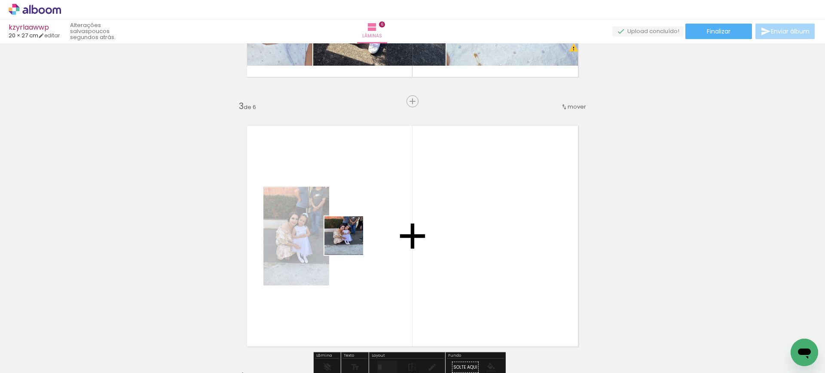
drag, startPoint x: 321, startPoint y: 342, endPoint x: 351, endPoint y: 241, distance: 105.9
click at [351, 241] on quentale-workspace at bounding box center [412, 186] width 825 height 373
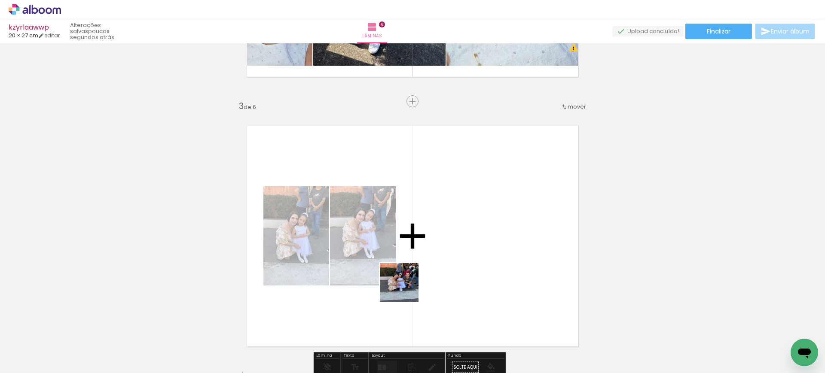
drag, startPoint x: 380, startPoint y: 356, endPoint x: 440, endPoint y: 304, distance: 79.8
click at [433, 234] on quentale-workspace at bounding box center [412, 186] width 825 height 373
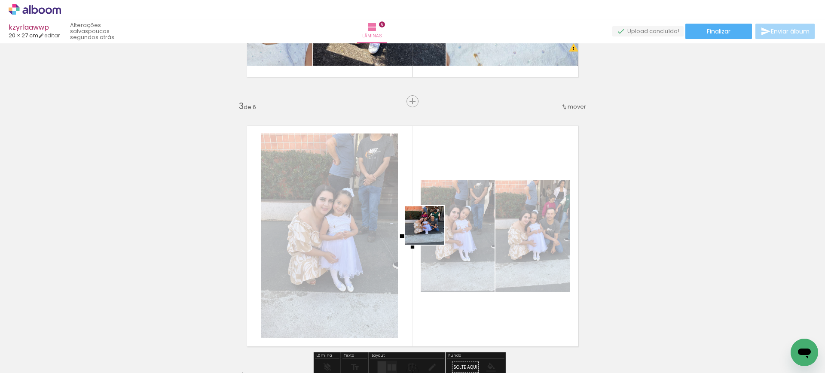
drag, startPoint x: 425, startPoint y: 344, endPoint x: 421, endPoint y: 266, distance: 77.8
click at [432, 223] on quentale-workspace at bounding box center [412, 186] width 825 height 373
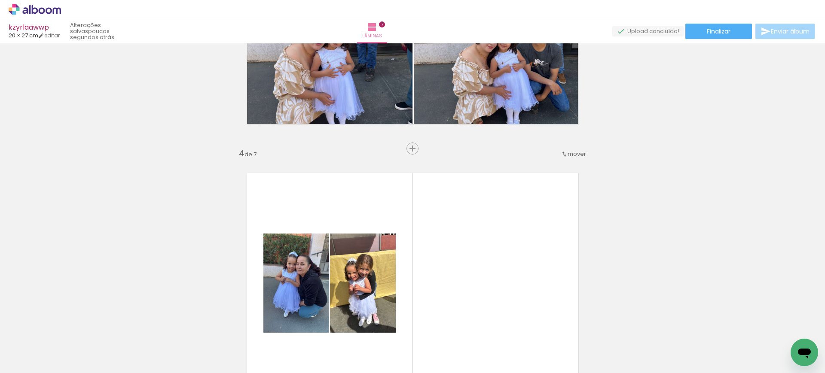
scroll to position [719, 0]
click at [568, 152] on span "mover" at bounding box center [577, 154] width 18 height 8
click at [548, 181] on span "antes da" at bounding box center [537, 181] width 25 height 14
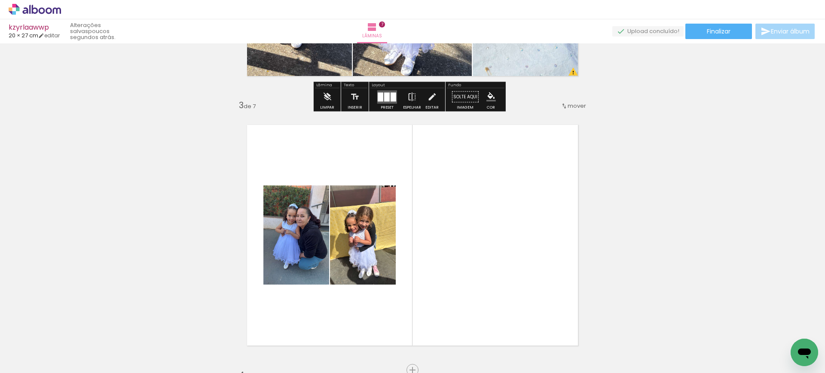
scroll to position [497, 0]
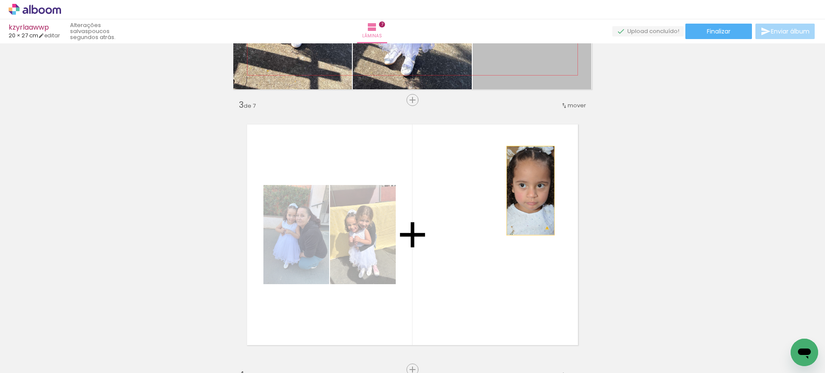
drag, startPoint x: 539, startPoint y: 54, endPoint x: 574, endPoint y: 288, distance: 236.2
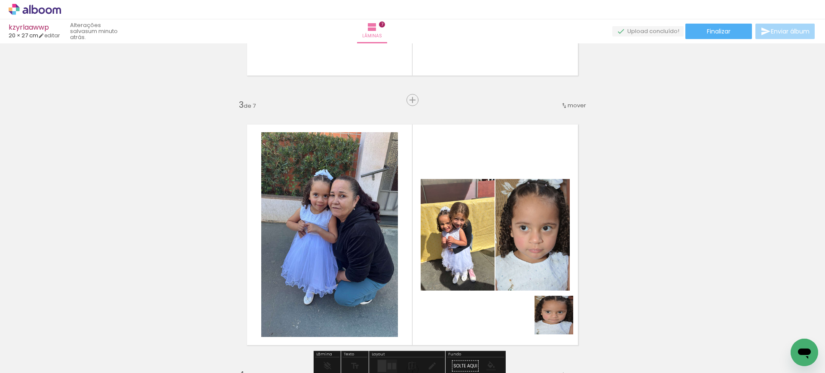
drag, startPoint x: 575, startPoint y: 345, endPoint x: 496, endPoint y: 193, distance: 171.6
click at [501, 207] on quentale-workspace at bounding box center [412, 186] width 825 height 373
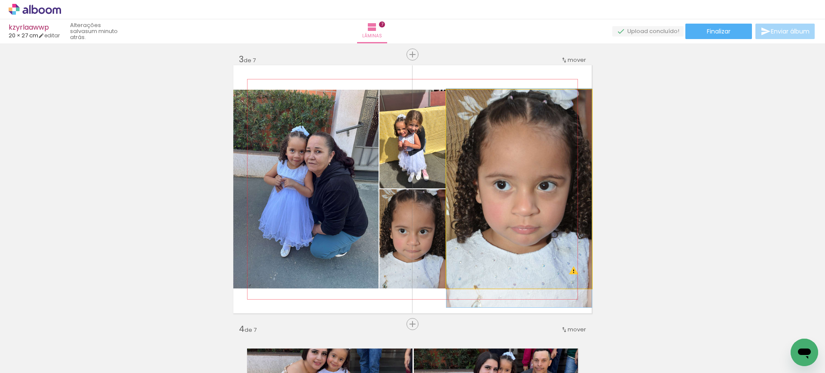
scroll to position [543, 0]
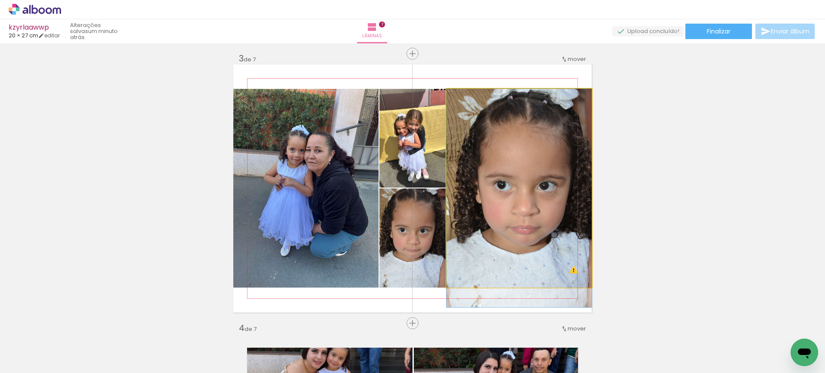
drag, startPoint x: 526, startPoint y: 195, endPoint x: 495, endPoint y: 208, distance: 33.3
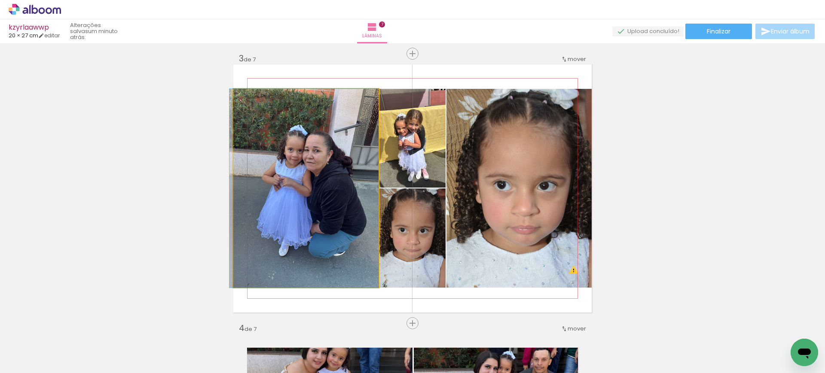
drag, startPoint x: 341, startPoint y: 193, endPoint x: 328, endPoint y: 191, distance: 13.4
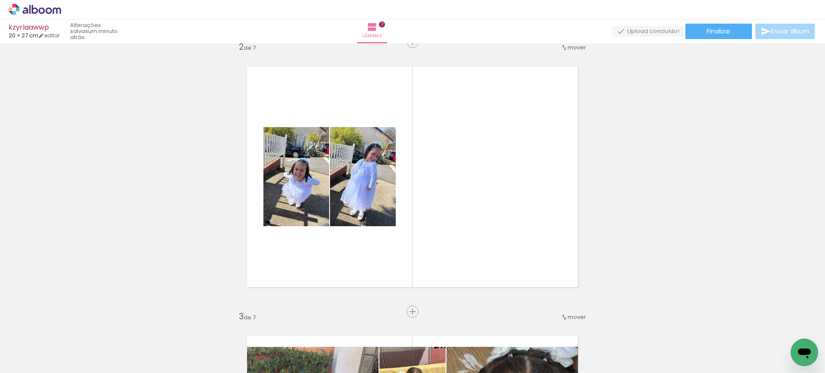
scroll to position [285, 0]
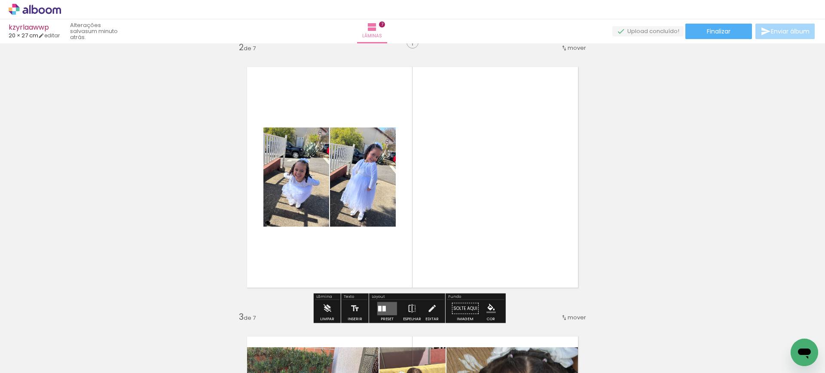
click at [385, 304] on quentale-layouter at bounding box center [387, 308] width 20 height 13
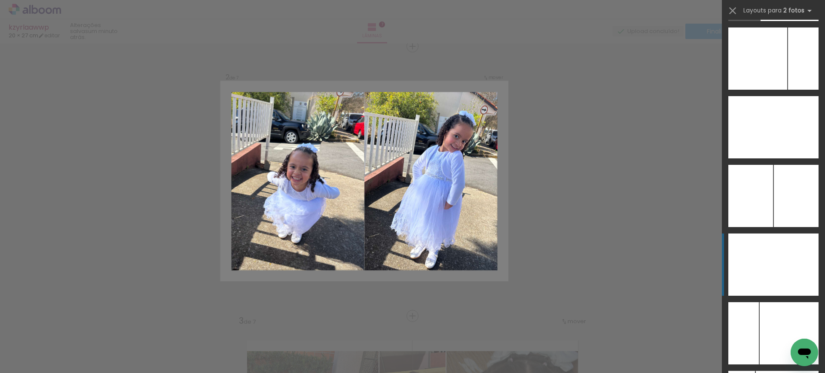
scroll to position [3436, 0]
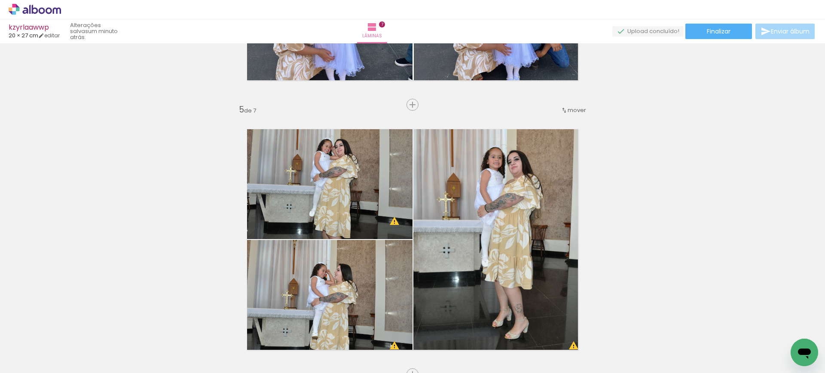
scroll to position [1032, 0]
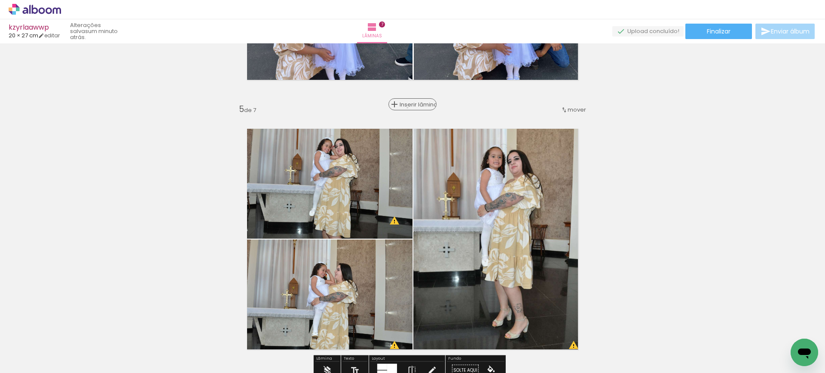
click at [410, 107] on span "Inserir lâmina" at bounding box center [417, 105] width 34 height 6
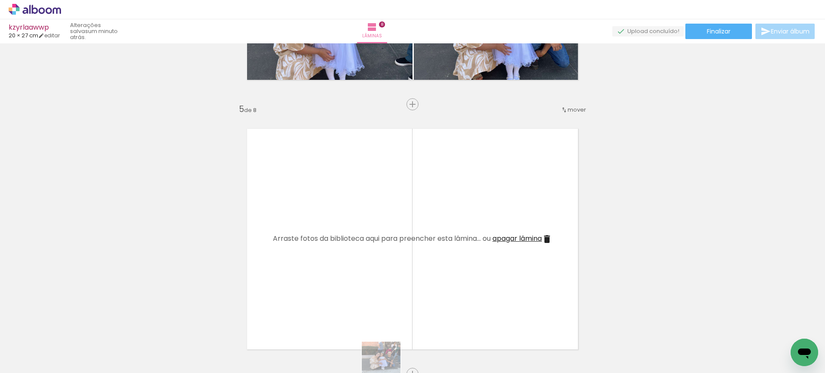
drag, startPoint x: 370, startPoint y: 364, endPoint x: 388, endPoint y: 368, distance: 17.6
click at [70, 368] on iron-horizontal-list at bounding box center [61, 347] width 17 height 54
drag, startPoint x: 470, startPoint y: 345, endPoint x: 476, endPoint y: 327, distance: 18.9
click at [426, 272] on quentale-workspace at bounding box center [412, 186] width 825 height 373
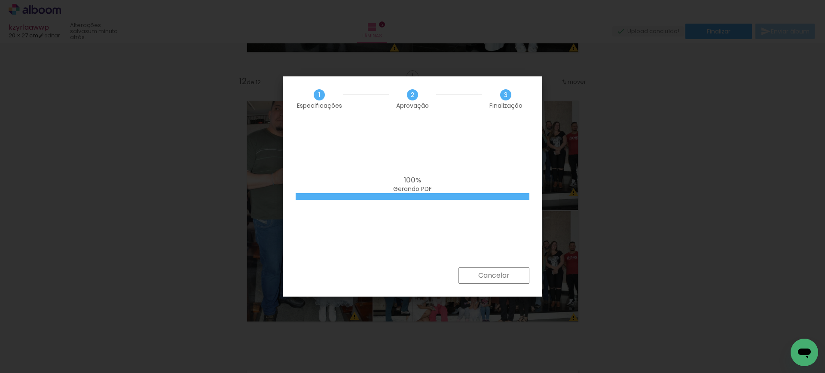
scroll to position [0, 980]
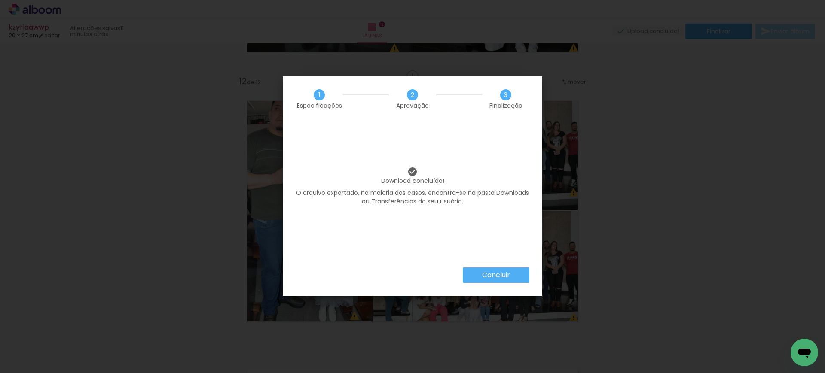
scroll to position [0, 980]
click at [0, 0] on slot "Concluir" at bounding box center [0, 0] width 0 height 0
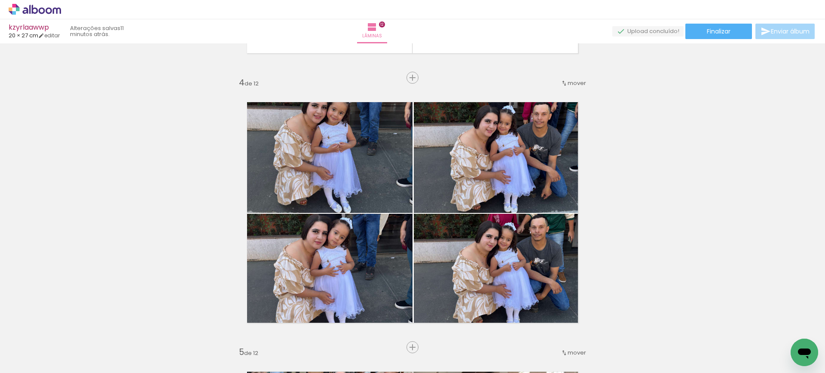
scroll to position [791, 0]
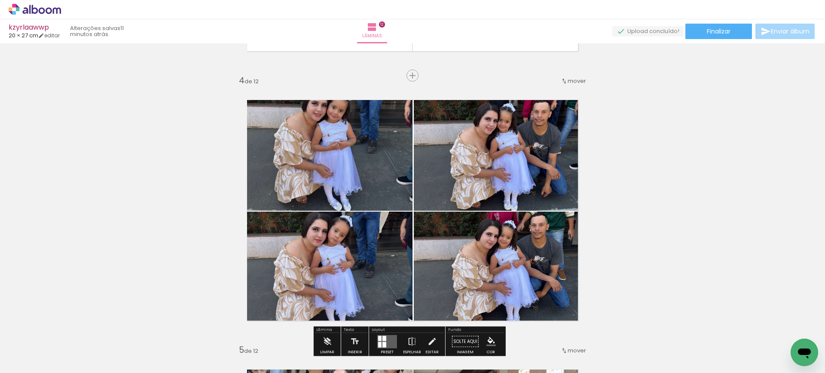
click at [342, 141] on quentale-photo at bounding box center [322, 148] width 179 height 125
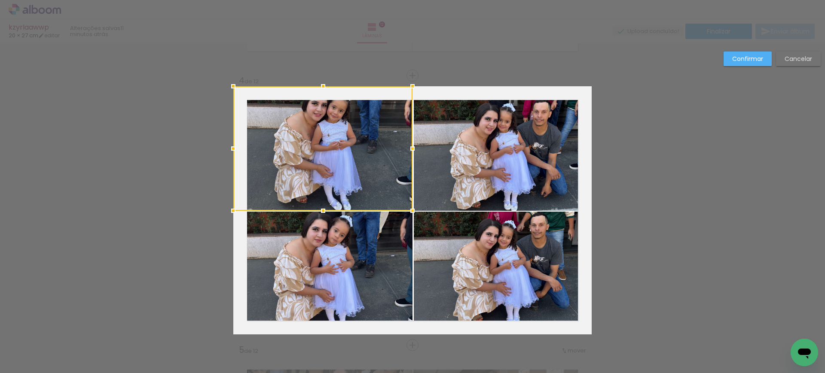
click at [342, 141] on div at bounding box center [322, 148] width 179 height 125
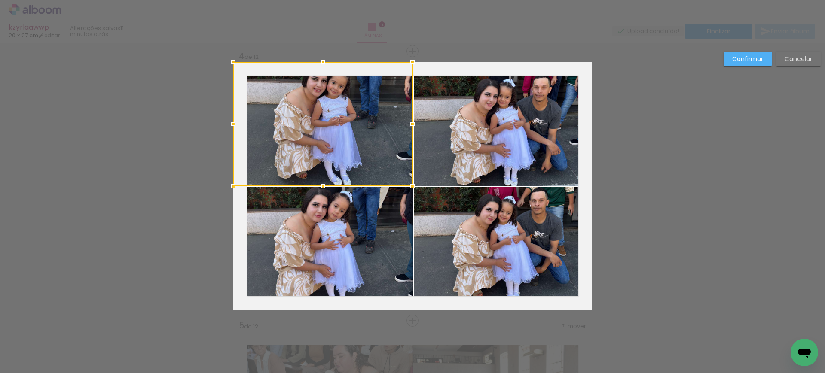
scroll to position [821, 0]
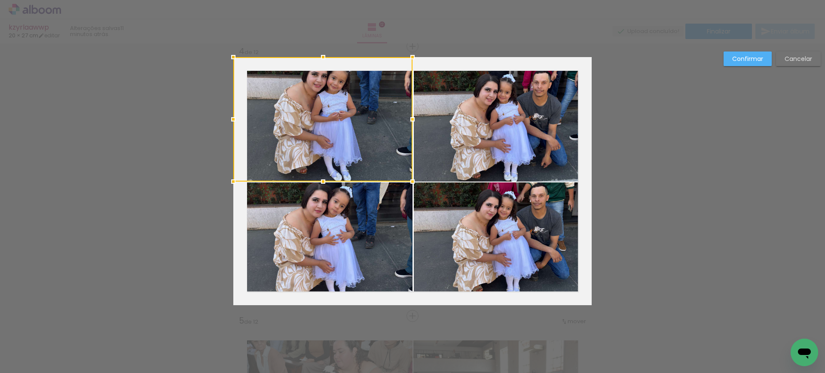
click at [337, 235] on quentale-photo at bounding box center [322, 244] width 179 height 123
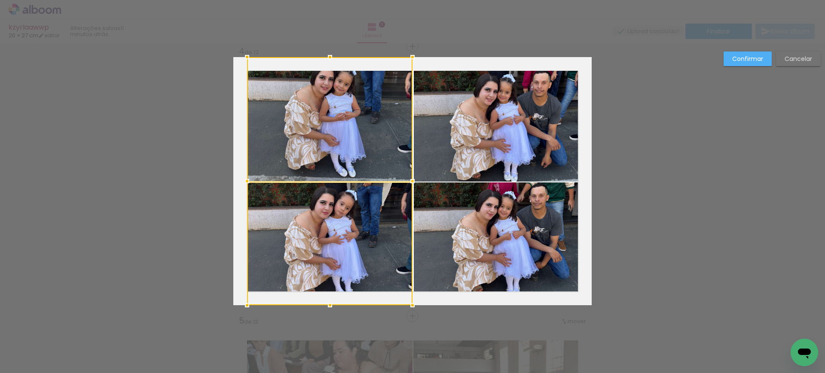
drag, startPoint x: 230, startPoint y: 180, endPoint x: 244, endPoint y: 186, distance: 15.8
click at [244, 186] on div at bounding box center [246, 181] width 17 height 17
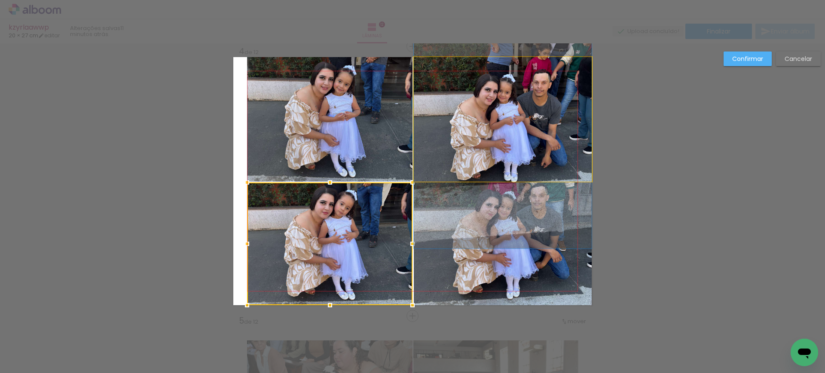
click at [553, 131] on quentale-photo at bounding box center [503, 119] width 178 height 125
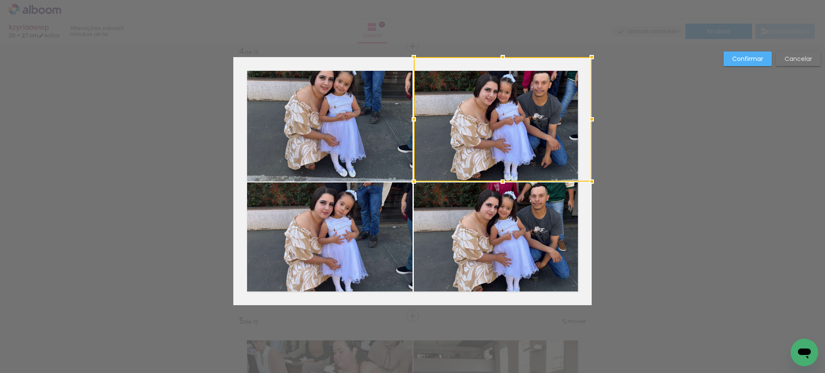
click at [564, 211] on quentale-photo at bounding box center [503, 244] width 178 height 123
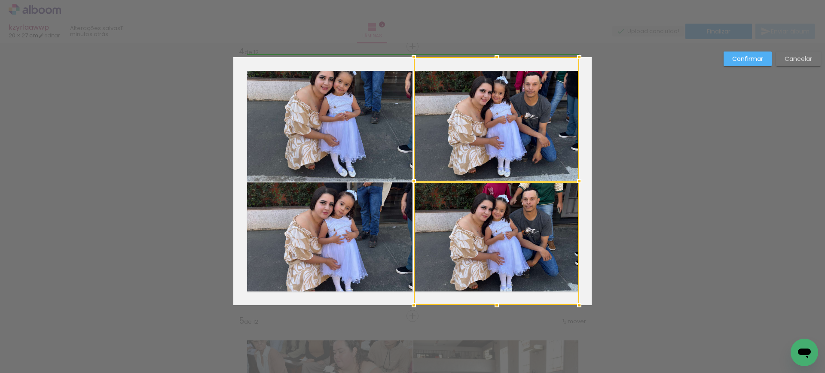
drag, startPoint x: 592, startPoint y: 179, endPoint x: 580, endPoint y: 179, distance: 12.0
click at [580, 179] on div at bounding box center [579, 181] width 17 height 17
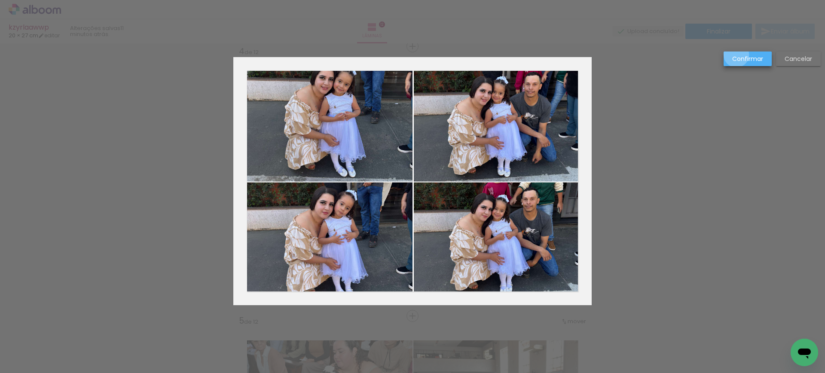
click at [0, 0] on slot "Confirmar" at bounding box center [0, 0] width 0 height 0
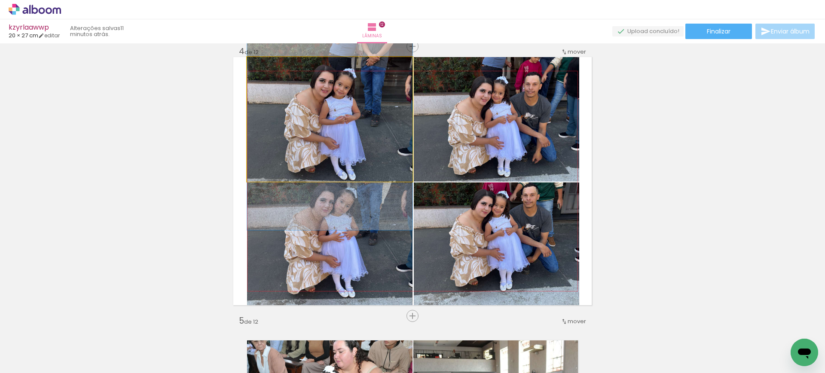
click at [357, 130] on quentale-photo at bounding box center [329, 119] width 165 height 125
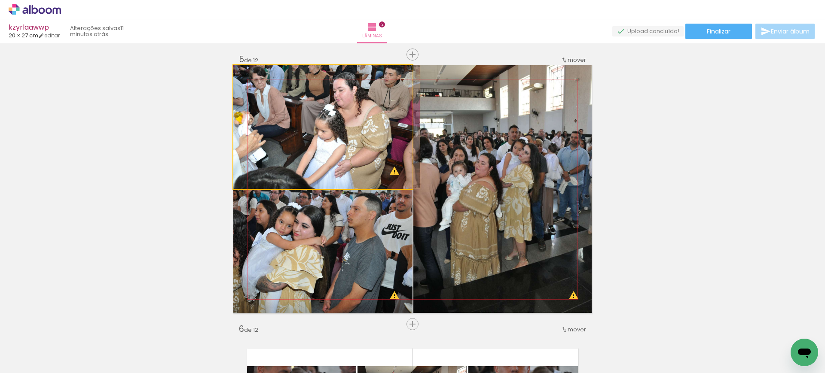
scroll to position [1083, 0]
click at [373, 118] on quentale-photo at bounding box center [322, 127] width 179 height 124
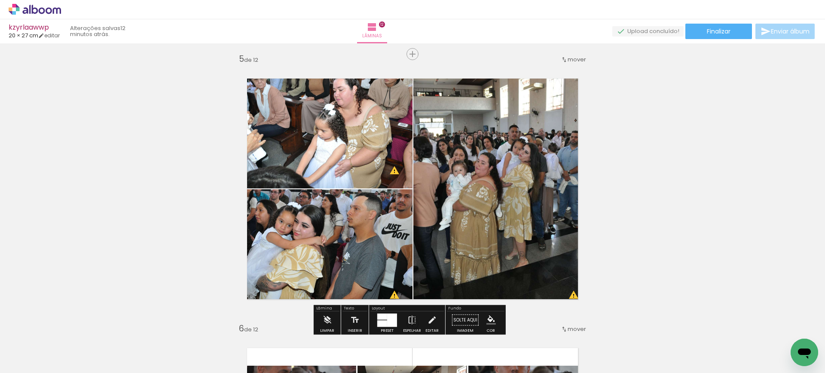
click at [356, 115] on quentale-photo at bounding box center [322, 127] width 179 height 124
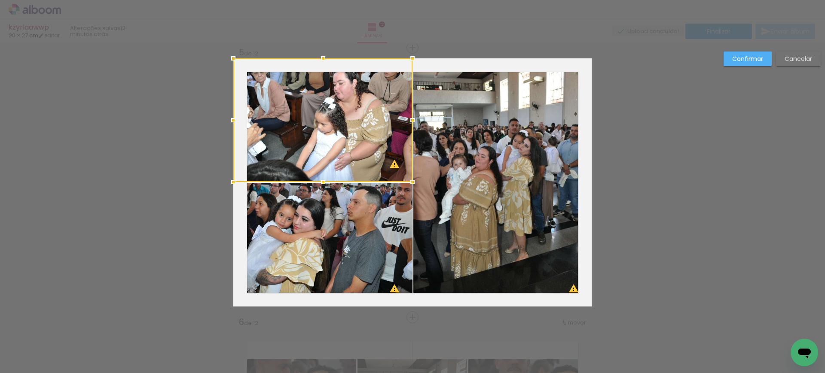
scroll to position [1090, 0]
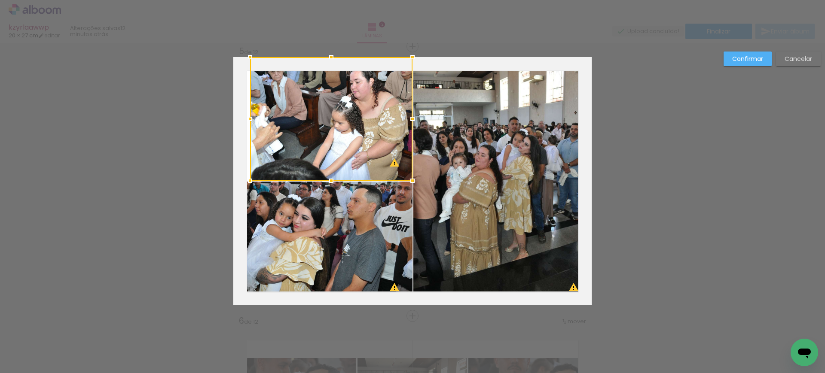
drag, startPoint x: 228, startPoint y: 117, endPoint x: 244, endPoint y: 121, distance: 16.4
click at [244, 121] on div at bounding box center [249, 118] width 17 height 17
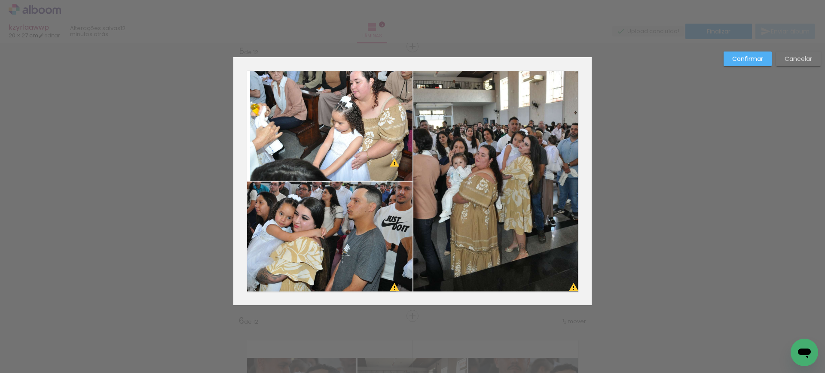
click at [266, 119] on quentale-photo at bounding box center [331, 119] width 162 height 124
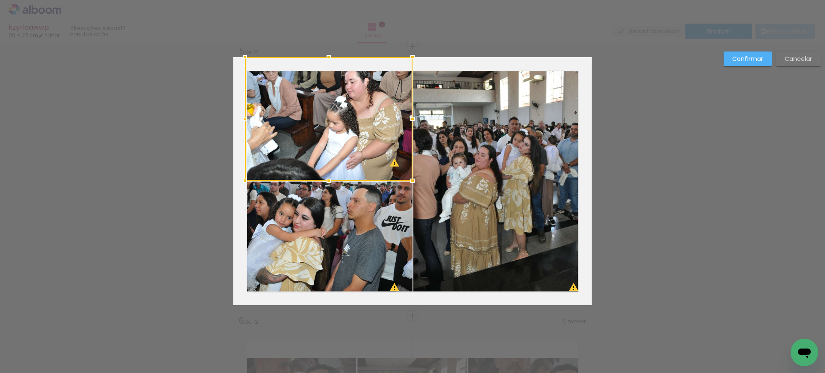
drag, startPoint x: 248, startPoint y: 120, endPoint x: 243, endPoint y: 119, distance: 5.2
click at [243, 119] on div at bounding box center [244, 118] width 17 height 17
click at [239, 53] on span "5" at bounding box center [241, 52] width 5 height 12
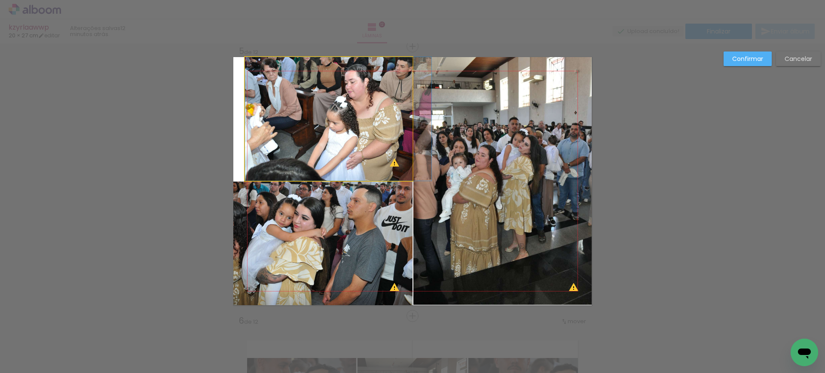
click at [245, 62] on quentale-photo at bounding box center [329, 119] width 168 height 124
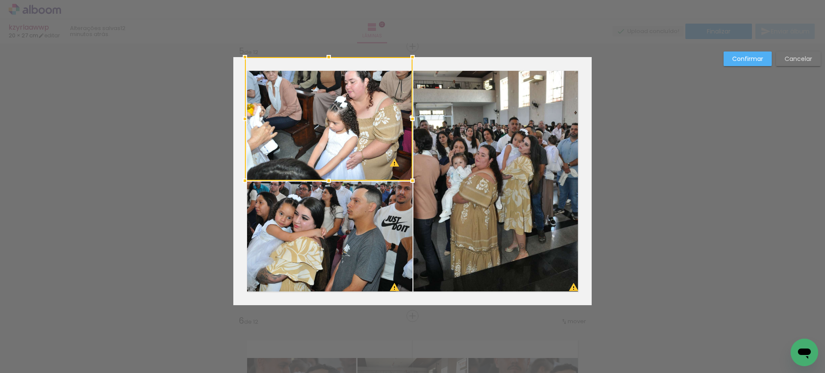
drag, startPoint x: 241, startPoint y: 56, endPoint x: 237, endPoint y: 62, distance: 7.3
click at [237, 62] on album-spread "5 de 12" at bounding box center [412, 181] width 358 height 248
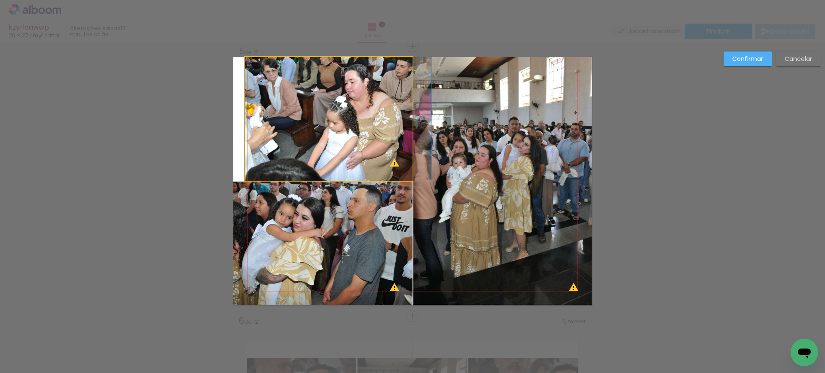
click at [254, 81] on quentale-photo at bounding box center [329, 119] width 168 height 124
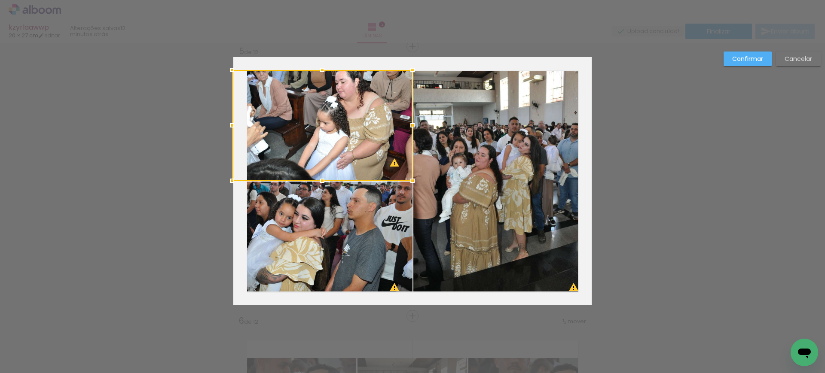
drag, startPoint x: 242, startPoint y: 56, endPoint x: 238, endPoint y: 69, distance: 13.5
click at [238, 69] on album-spread "5 de 12" at bounding box center [412, 181] width 358 height 248
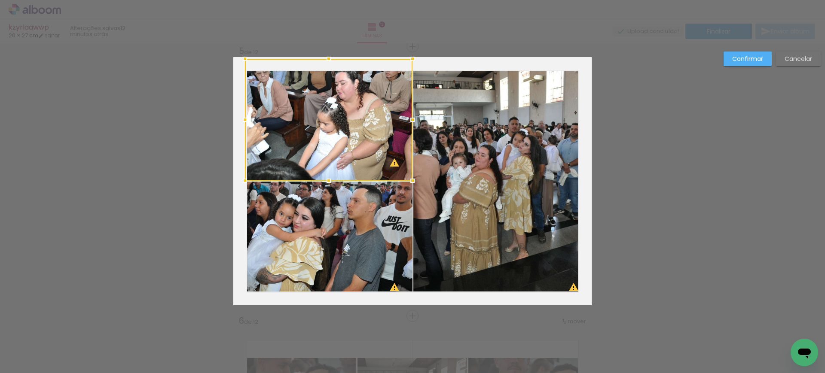
drag, startPoint x: 227, startPoint y: 55, endPoint x: 223, endPoint y: 63, distance: 9.2
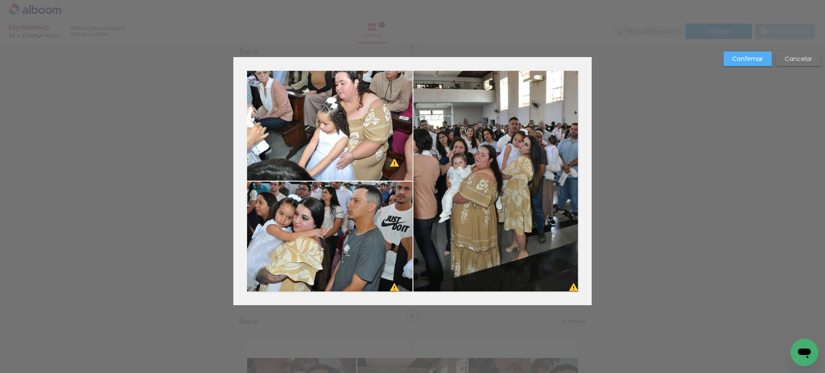
click at [293, 82] on quentale-photo at bounding box center [329, 120] width 168 height 122
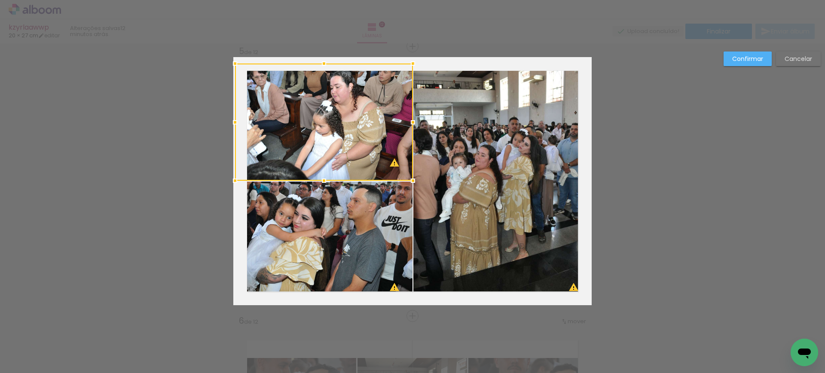
drag, startPoint x: 242, startPoint y: 61, endPoint x: 241, endPoint y: 67, distance: 5.7
click at [241, 67] on div at bounding box center [324, 122] width 178 height 117
click at [0, 0] on slot "Confirmar" at bounding box center [0, 0] width 0 height 0
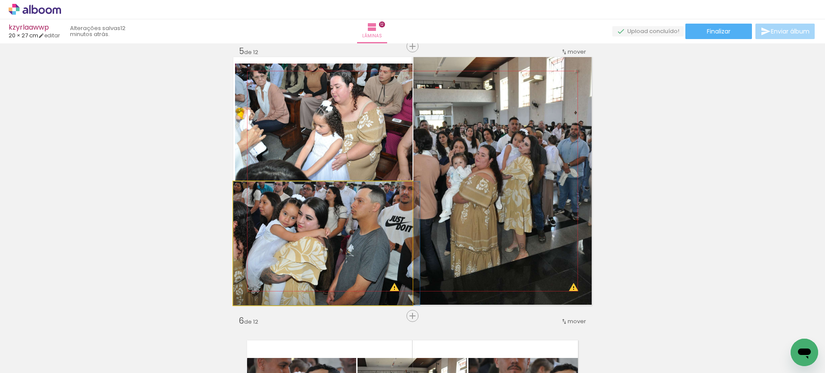
drag, startPoint x: 303, startPoint y: 243, endPoint x: 310, endPoint y: 243, distance: 6.9
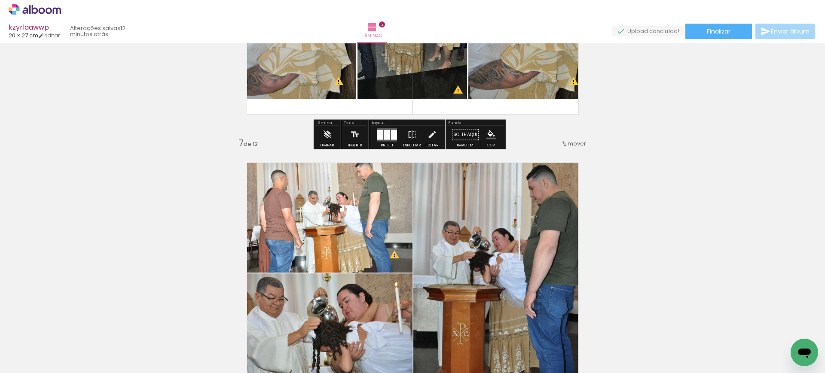
scroll to position [1609, 0]
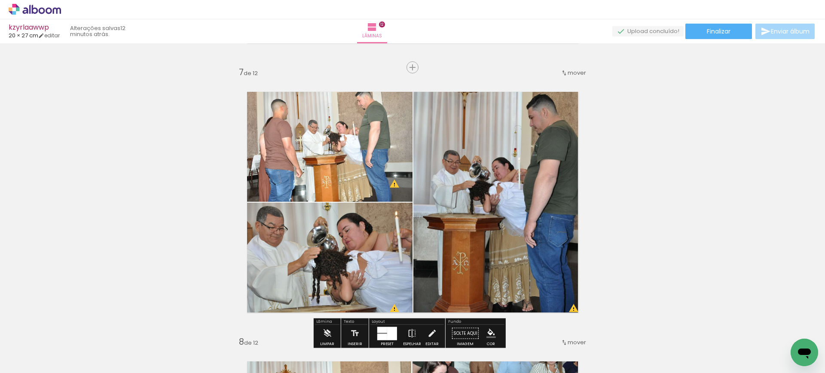
click at [321, 124] on quentale-photo at bounding box center [322, 140] width 179 height 124
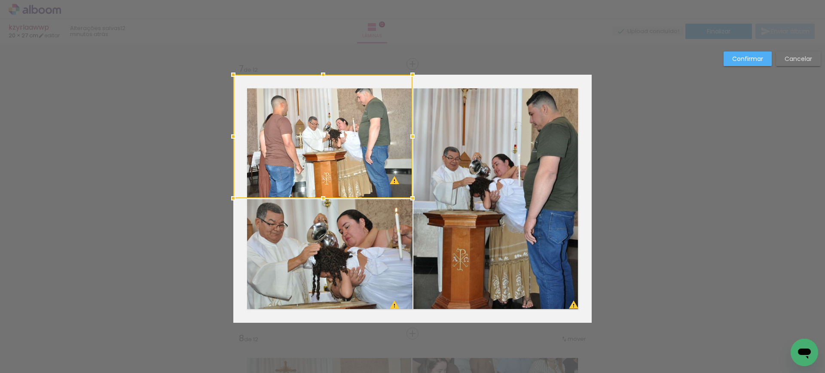
click at [321, 124] on div at bounding box center [322, 137] width 179 height 124
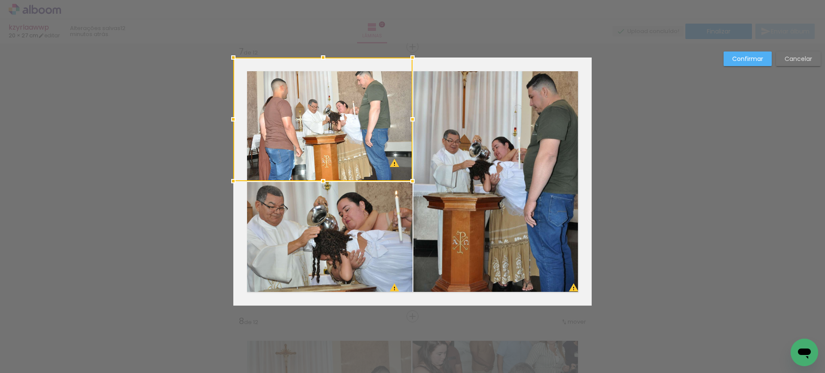
scroll to position [1630, 0]
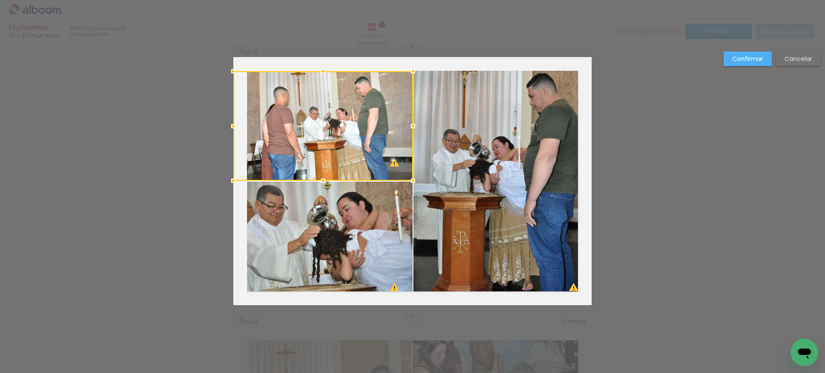
drag, startPoint x: 229, startPoint y: 55, endPoint x: 232, endPoint y: 59, distance: 5.2
click at [233, 59] on album-spread "7 de 12" at bounding box center [412, 181] width 358 height 248
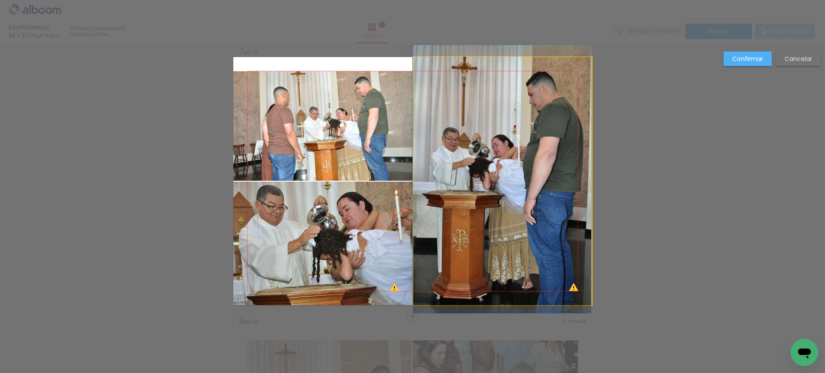
drag, startPoint x: 528, startPoint y: 107, endPoint x: 513, endPoint y: 105, distance: 14.7
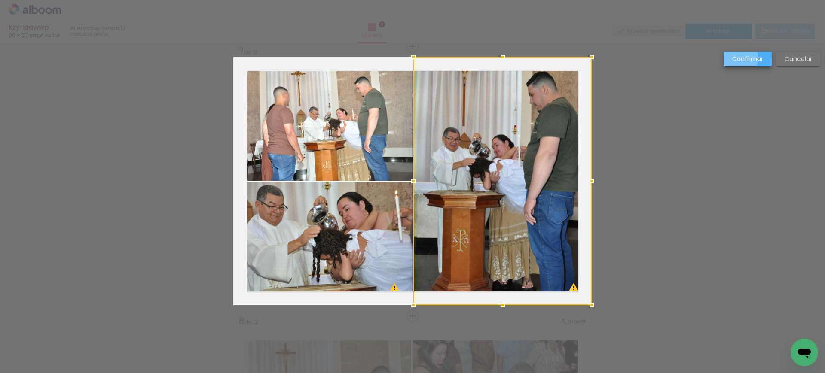
click at [0, 0] on slot "Confirmar" at bounding box center [0, 0] width 0 height 0
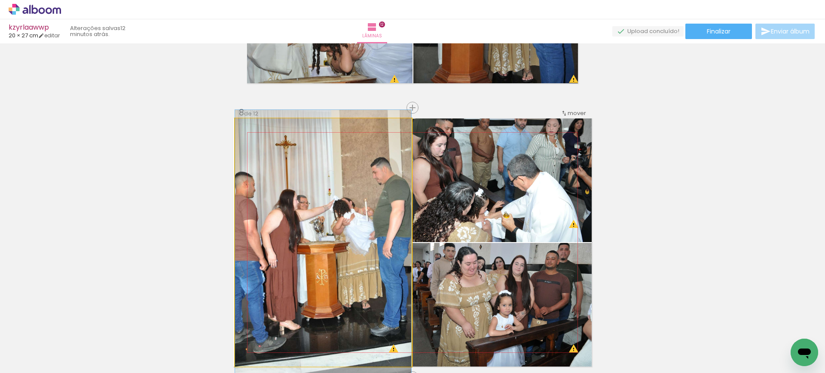
scroll to position [1839, 0]
click at [354, 192] on quentale-photo at bounding box center [323, 242] width 176 height 248
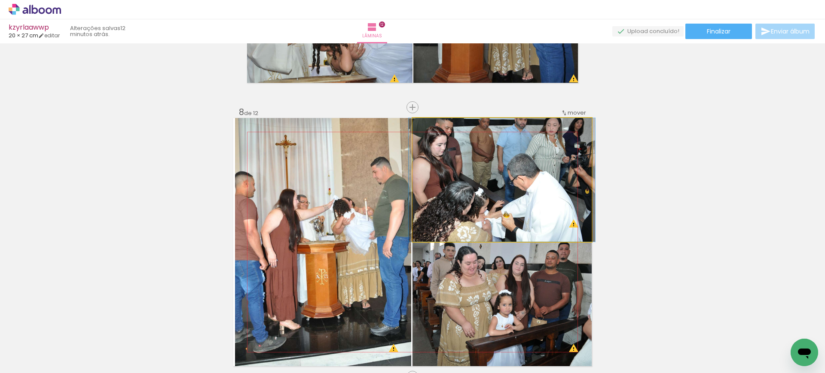
click at [500, 167] on quentale-photo at bounding box center [501, 180] width 179 height 124
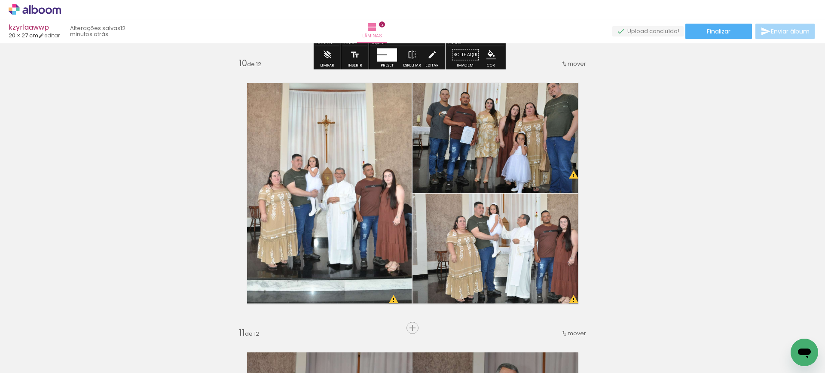
scroll to position [2428, 0]
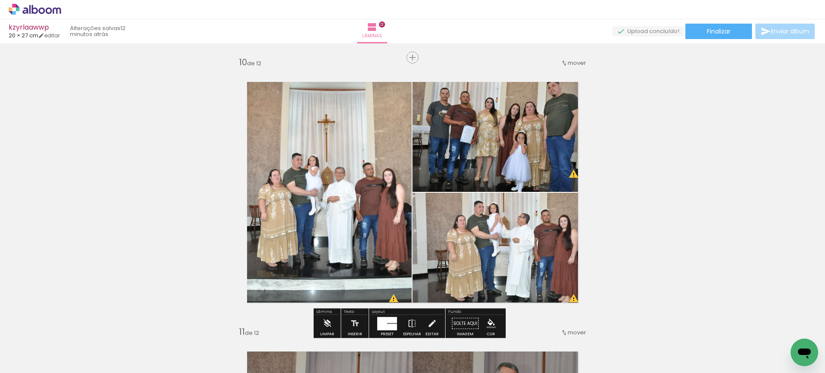
click at [512, 137] on quentale-photo at bounding box center [501, 130] width 179 height 124
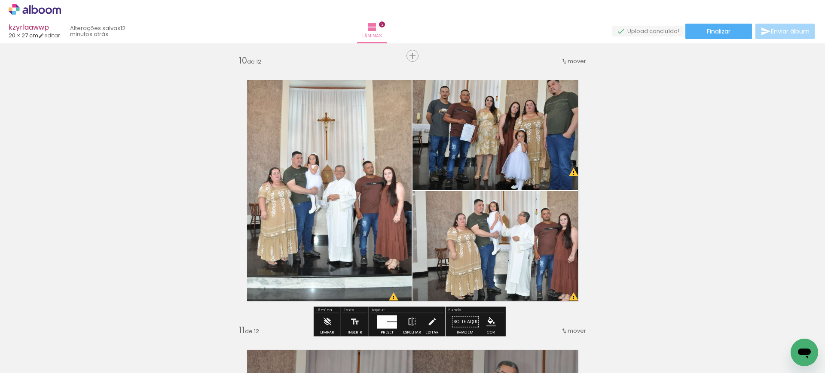
click at [0, 0] on div at bounding box center [0, 0] width 0 height 0
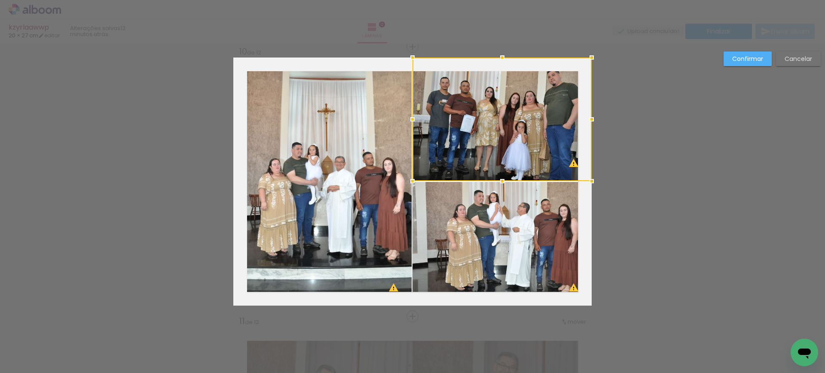
scroll to position [2439, 0]
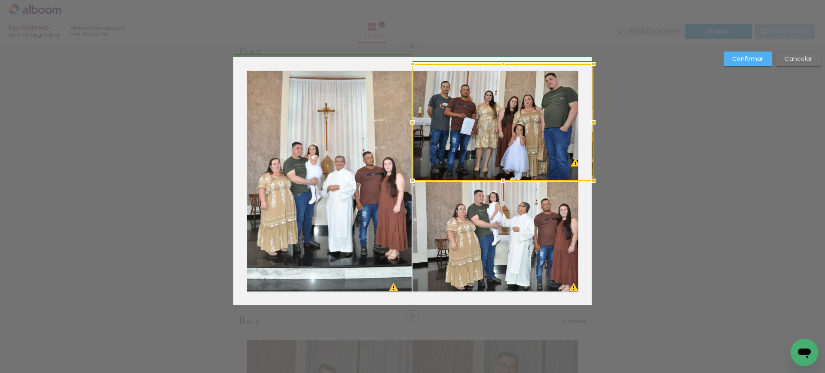
drag, startPoint x: 587, startPoint y: 51, endPoint x: 585, endPoint y: 58, distance: 6.7
click at [585, 58] on div at bounding box center [593, 63] width 17 height 17
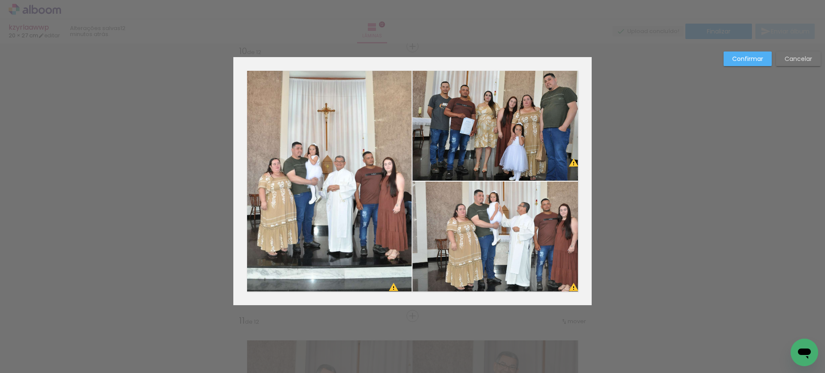
click at [0, 0] on slot "Confirmar" at bounding box center [0, 0] width 0 height 0
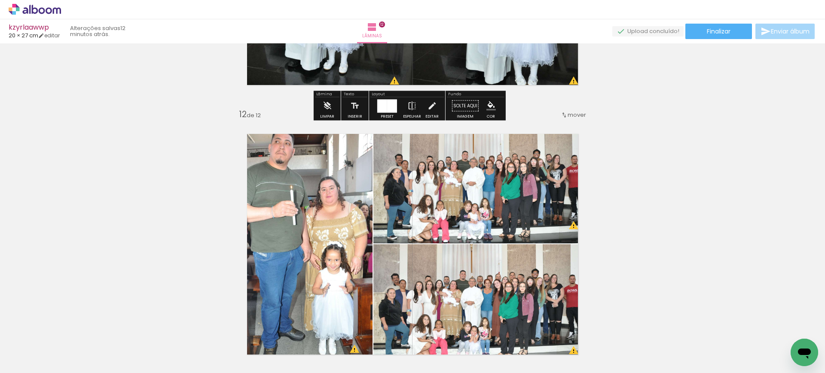
scroll to position [2921, 0]
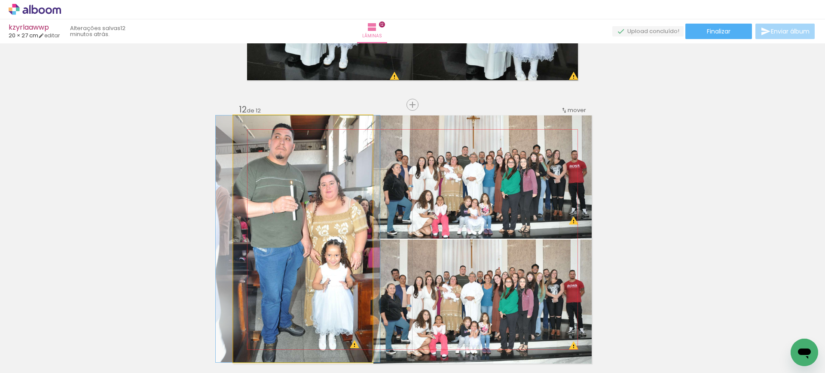
click at [296, 184] on quentale-photo at bounding box center [302, 239] width 139 height 247
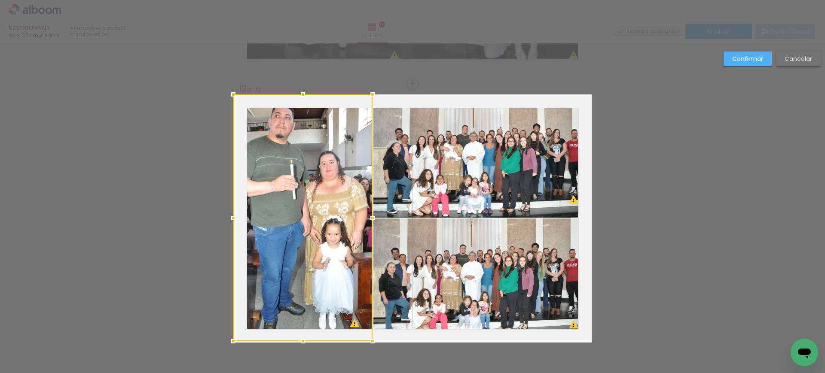
click at [296, 184] on div at bounding box center [302, 218] width 139 height 247
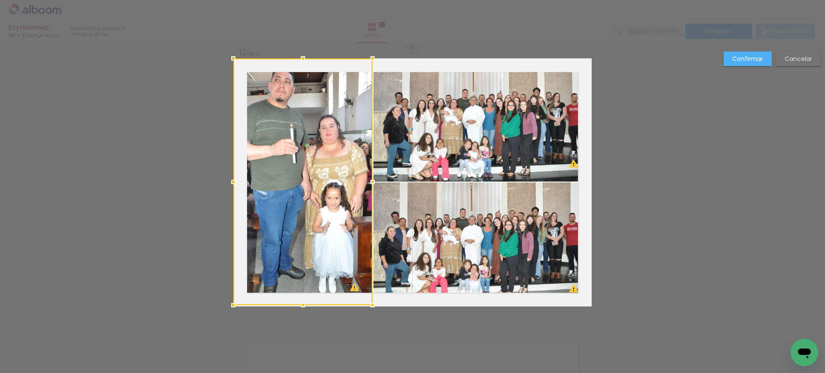
scroll to position [2979, 0]
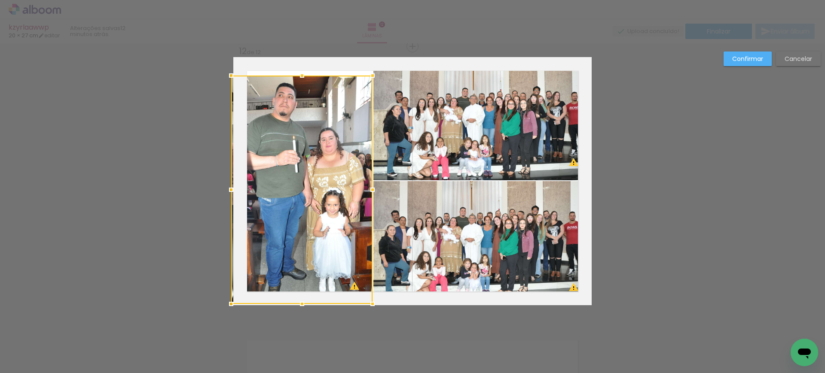
drag, startPoint x: 231, startPoint y: 55, endPoint x: 239, endPoint y: 73, distance: 19.6
click at [239, 73] on album-spread "12 de 12" at bounding box center [412, 181] width 358 height 248
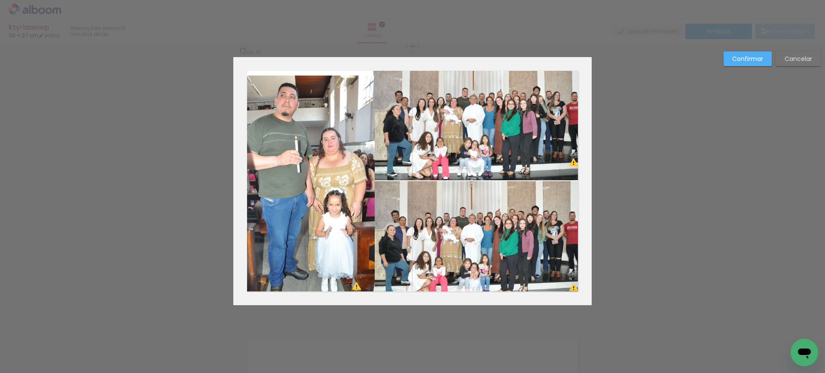
click at [317, 139] on quentale-photo at bounding box center [303, 190] width 141 height 229
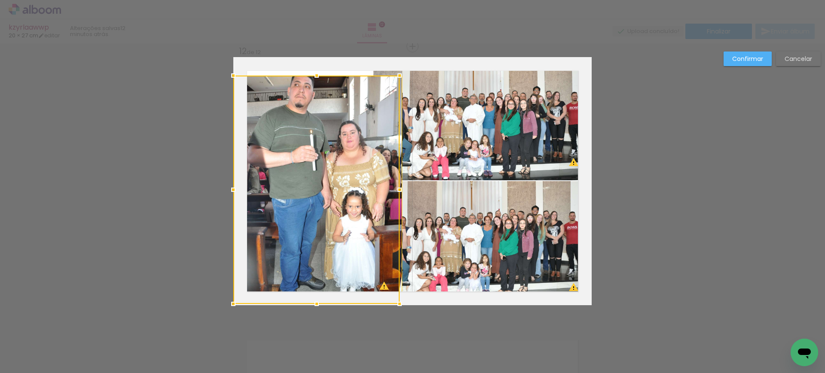
drag, startPoint x: 372, startPoint y: 192, endPoint x: 366, endPoint y: 192, distance: 6.4
click at [366, 192] on div at bounding box center [316, 190] width 166 height 229
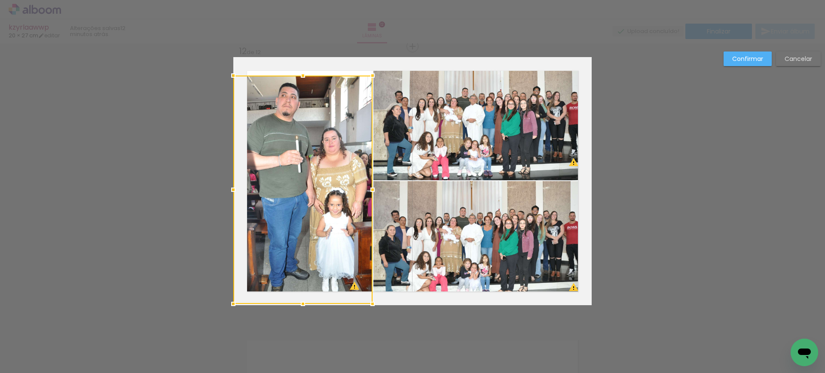
drag, startPoint x: 400, startPoint y: 190, endPoint x: 370, endPoint y: 189, distance: 29.2
click at [370, 189] on div at bounding box center [372, 189] width 17 height 17
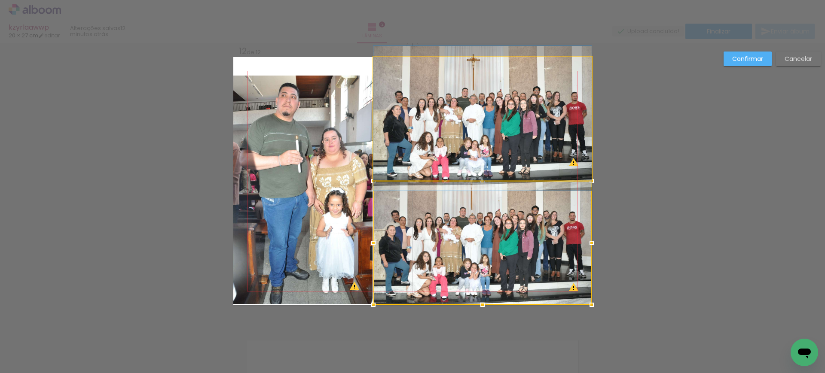
click at [510, 95] on quentale-photo at bounding box center [482, 118] width 218 height 123
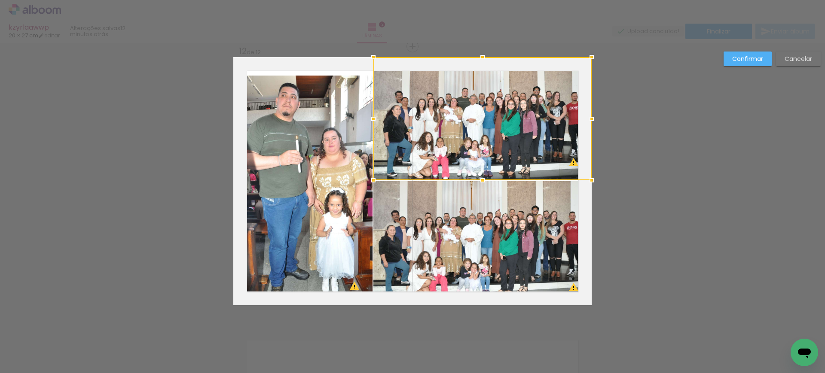
click at [497, 236] on quentale-photo at bounding box center [482, 243] width 218 height 124
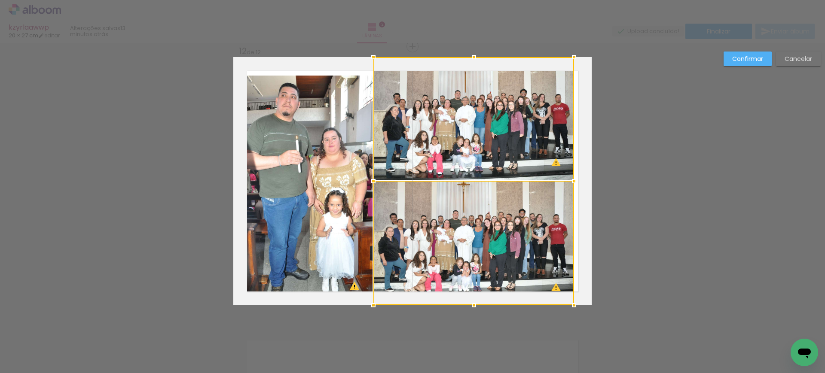
drag, startPoint x: 591, startPoint y: 183, endPoint x: 573, endPoint y: 186, distance: 17.9
click at [573, 186] on div at bounding box center [573, 181] width 17 height 17
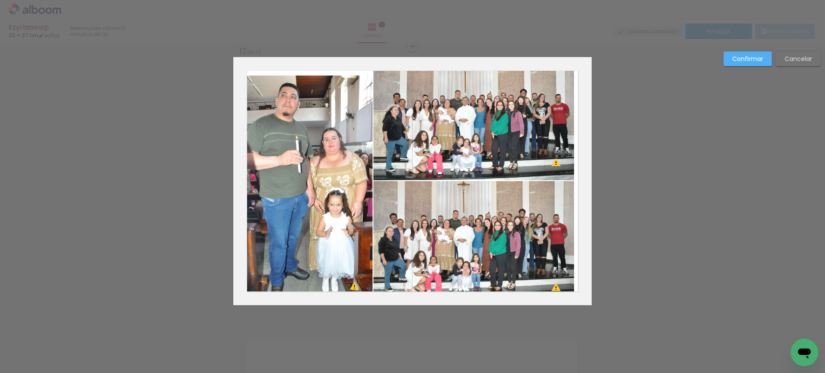
click at [0, 0] on slot "Confirmar" at bounding box center [0, 0] width 0 height 0
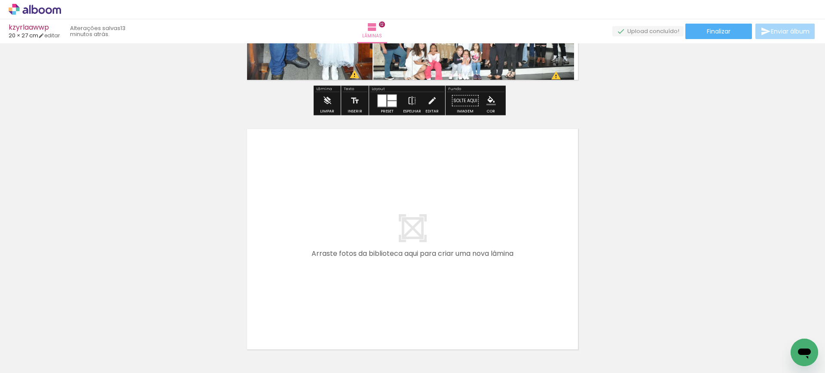
scroll to position [3191, 0]
click at [707, 32] on span "Finalizar" at bounding box center [719, 31] width 24 height 6
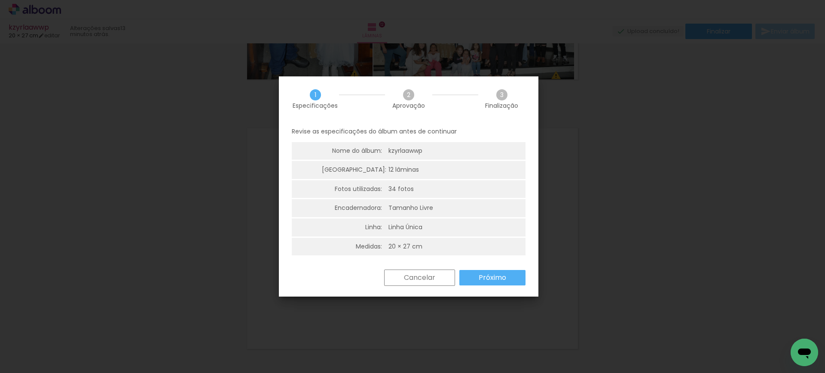
click at [0, 0] on slot "Próximo" at bounding box center [0, 0] width 0 height 0
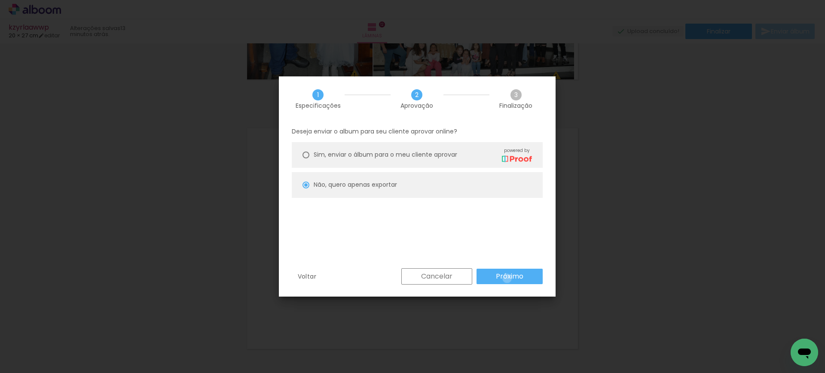
click at [0, 0] on slot "Próximo" at bounding box center [0, 0] width 0 height 0
type input "Baixa"
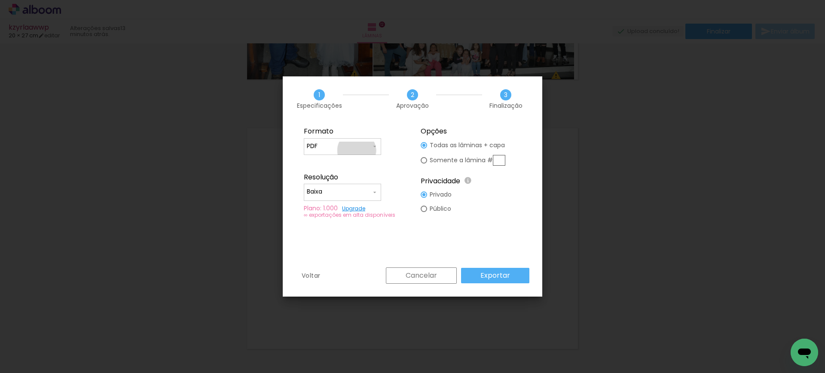
click at [357, 150] on div at bounding box center [342, 150] width 71 height 1
click at [335, 143] on paper-item "JPG" at bounding box center [342, 145] width 77 height 17
type input "JPG"
click at [328, 189] on input "Baixa" at bounding box center [339, 192] width 64 height 9
click at [327, 195] on paper-item "Alta, 300 DPI" at bounding box center [342, 190] width 77 height 17
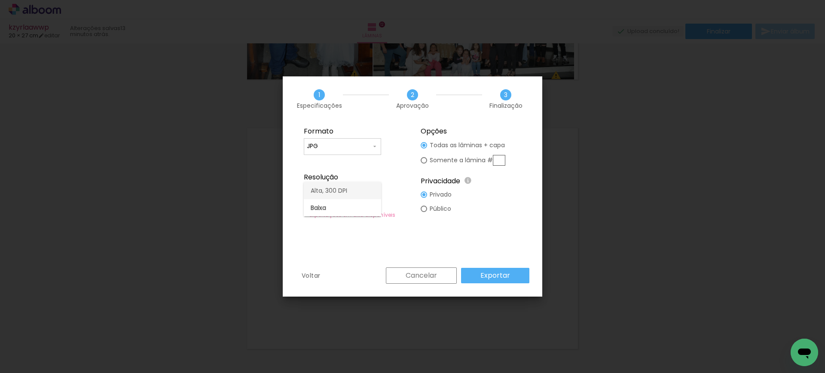
type input "Alta, 300 DPI"
click at [0, 0] on slot "Exportar" at bounding box center [0, 0] width 0 height 0
